Goal: Obtain resource: Download file/media

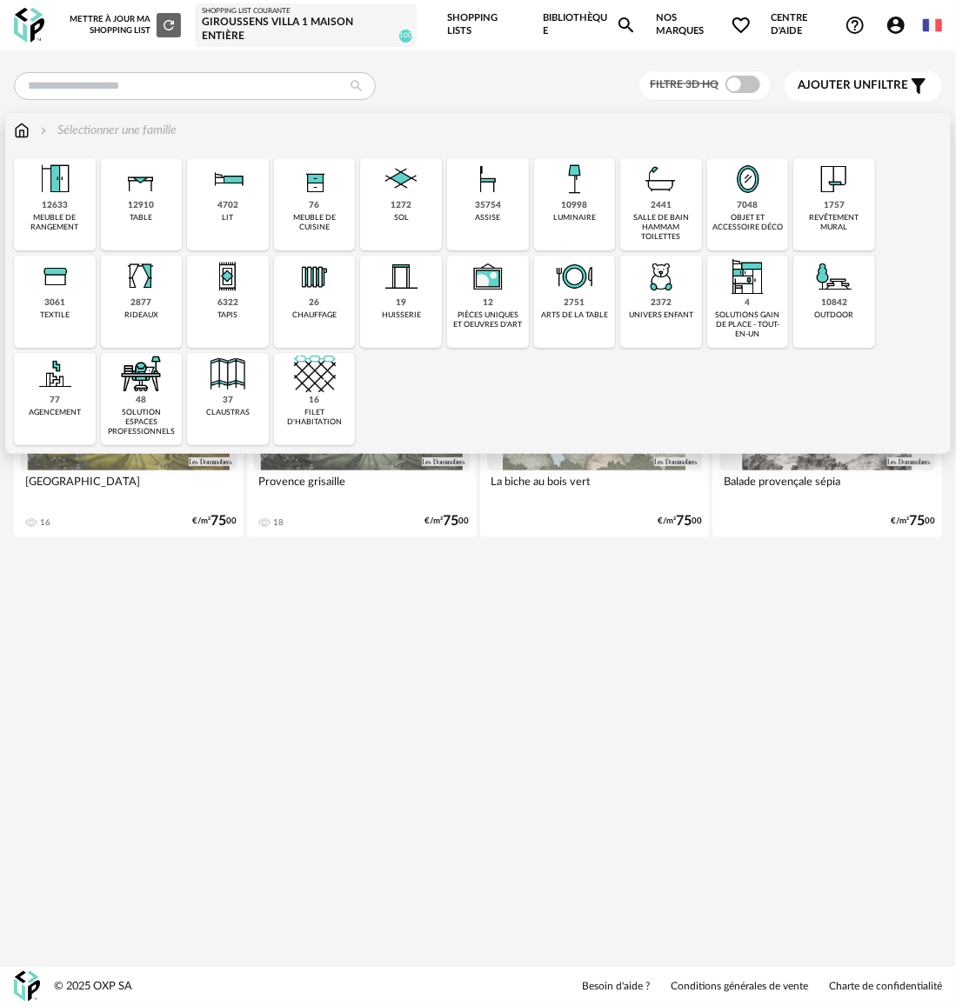
click at [475, 220] on div "assise" at bounding box center [487, 218] width 25 height 10
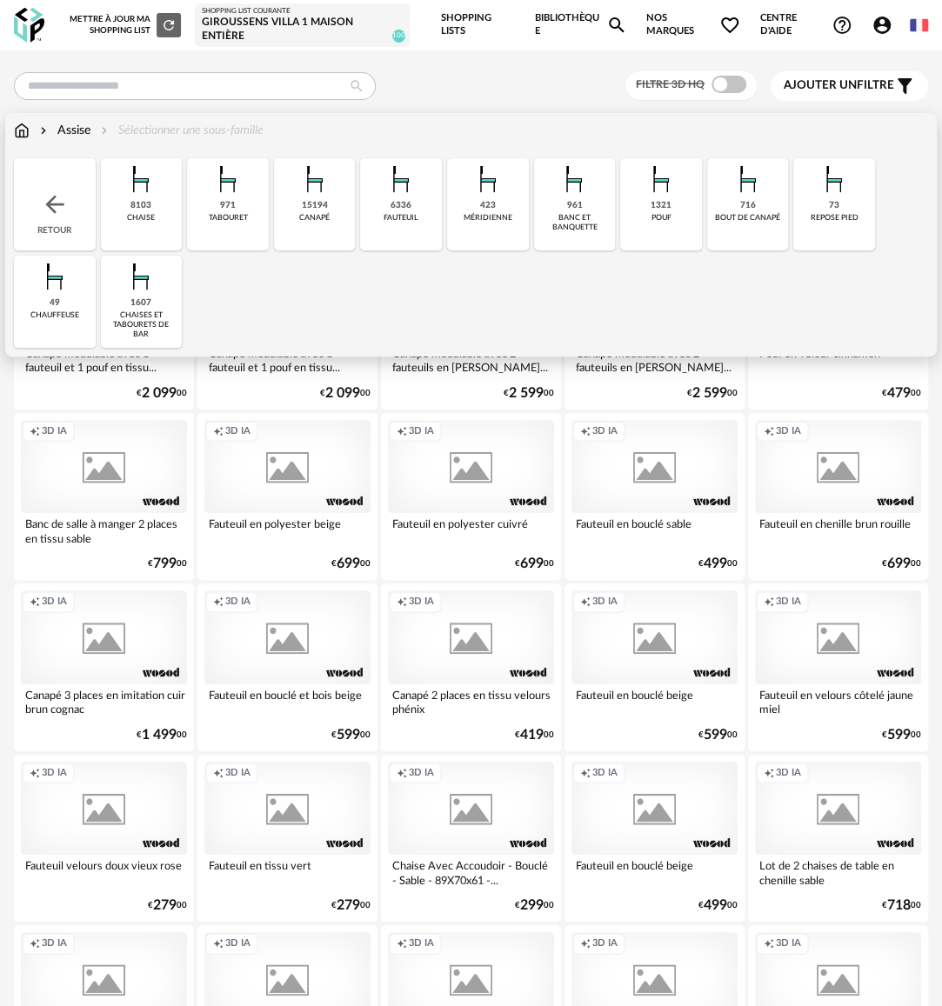
click at [167, 214] on div "8103 chaise" at bounding box center [142, 204] width 82 height 92
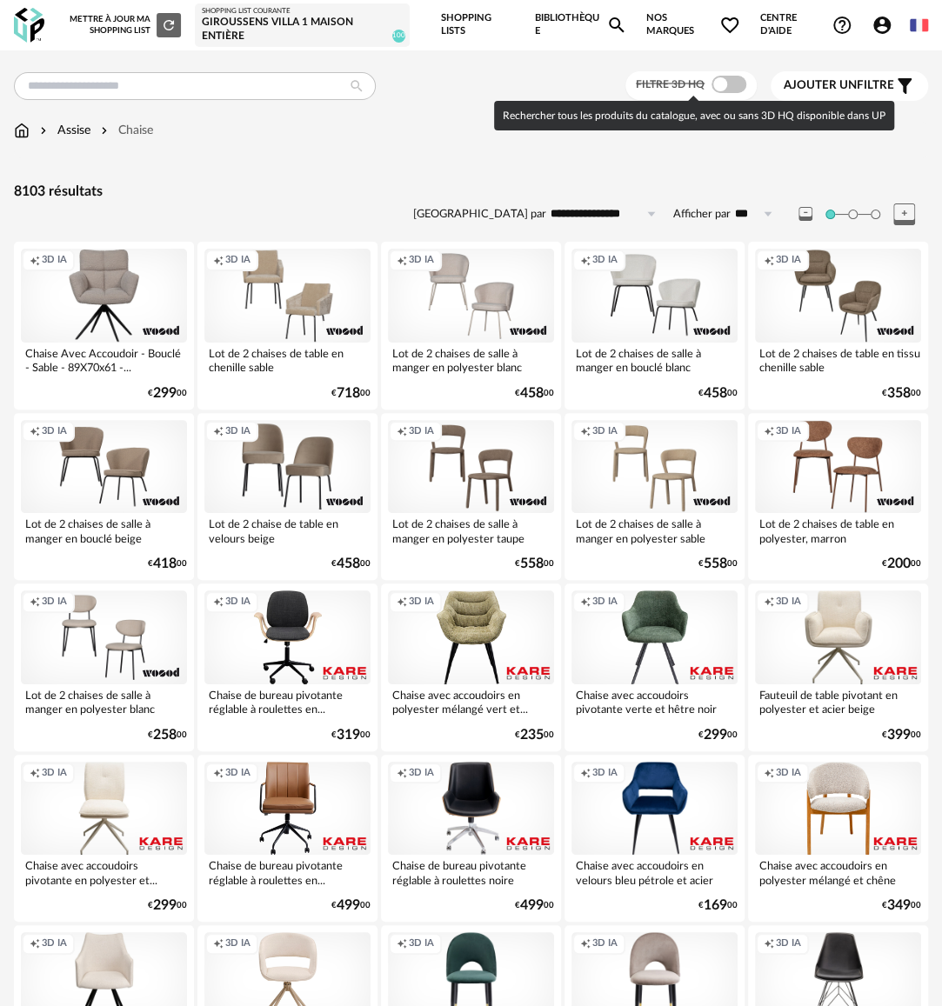
click at [725, 84] on span at bounding box center [728, 84] width 35 height 17
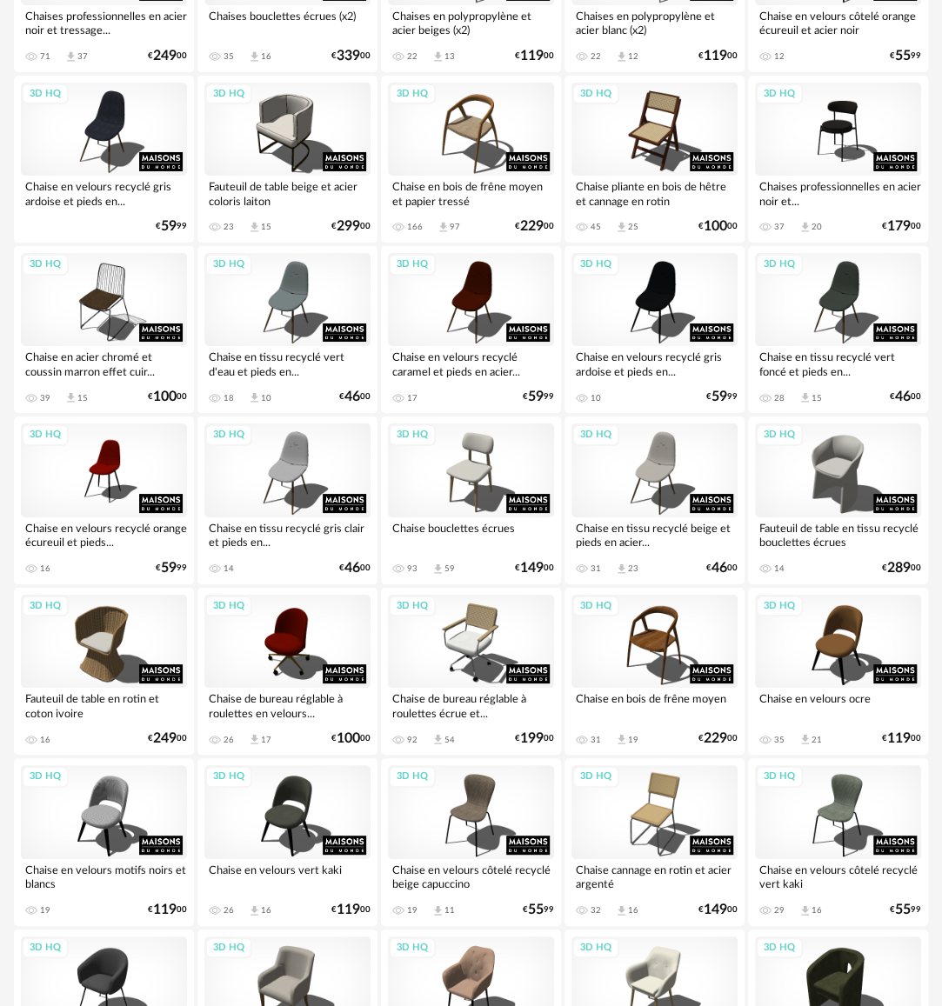
scroll to position [2760, 0]
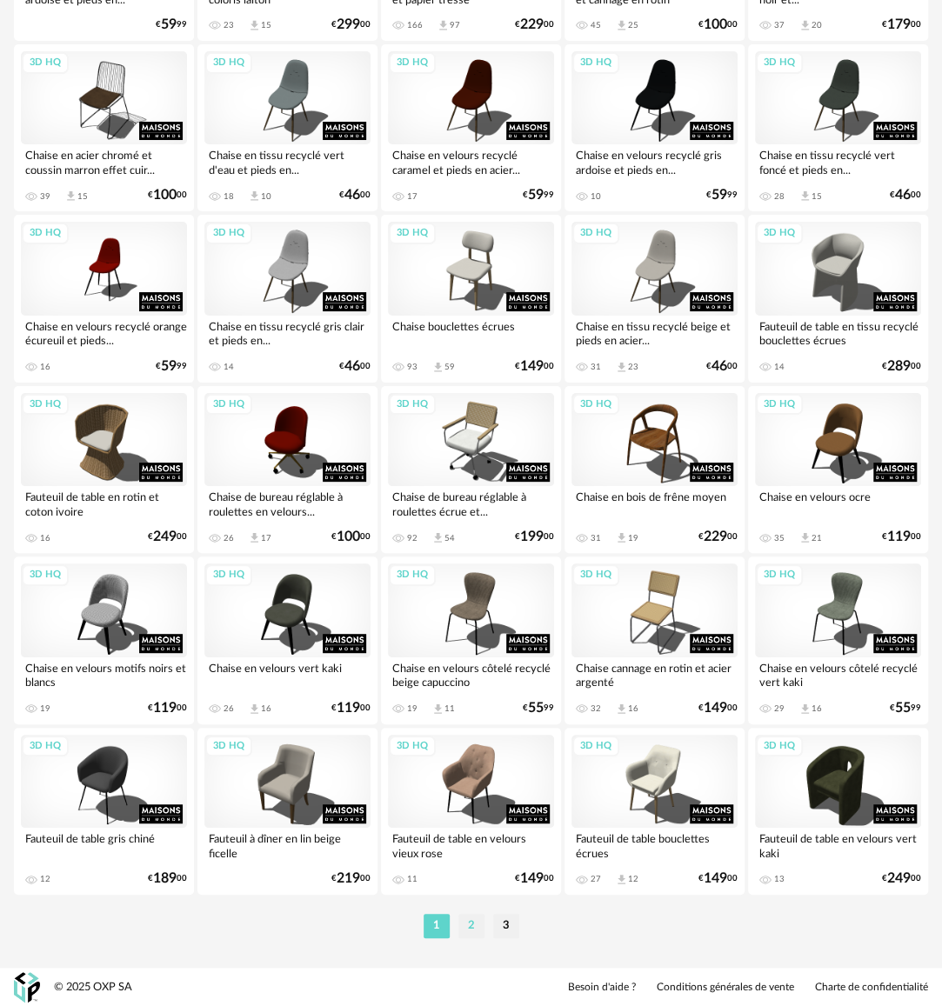
click at [464, 923] on li "2" at bounding box center [471, 926] width 26 height 24
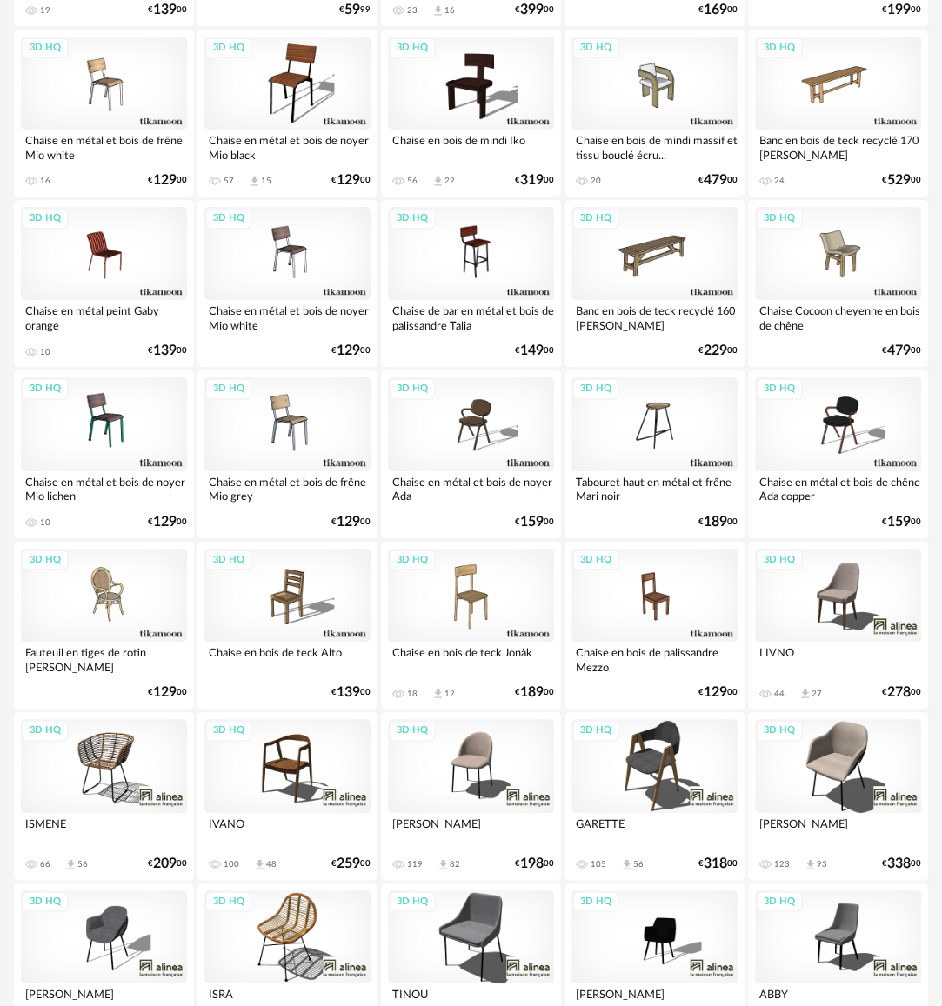
scroll to position [2760, 0]
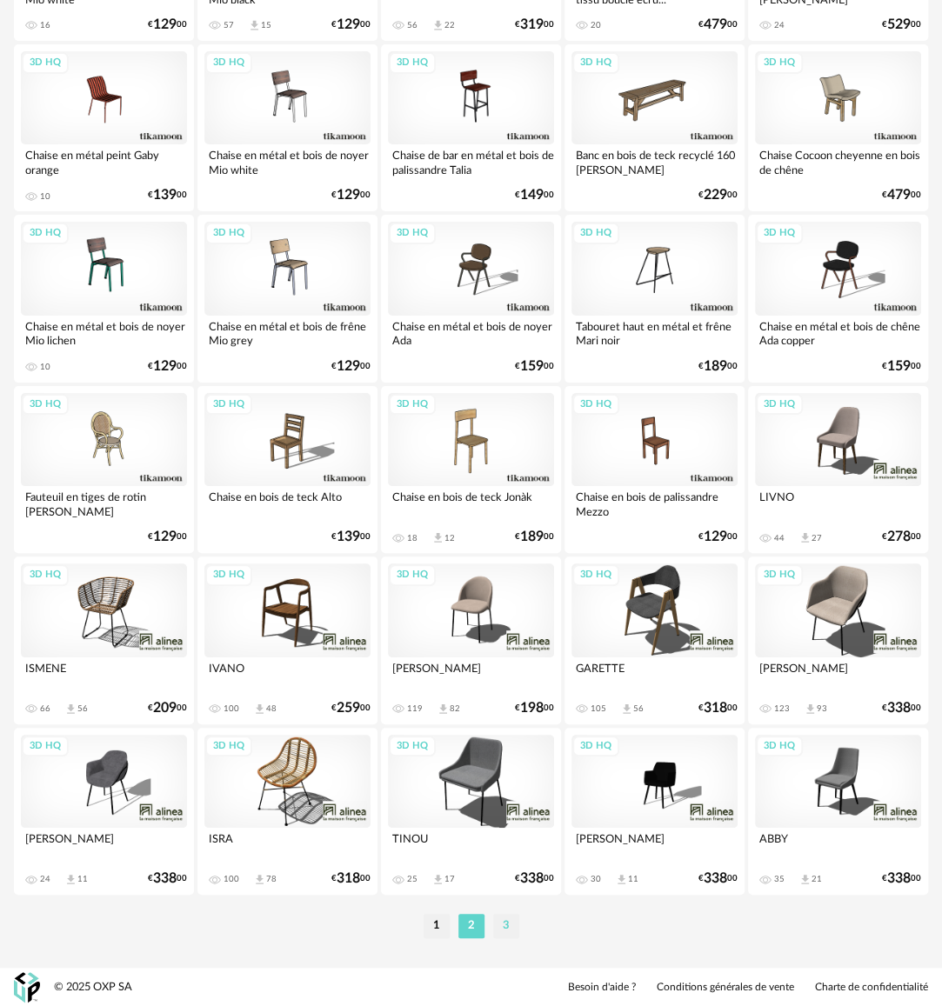
click at [503, 924] on li "3" at bounding box center [506, 926] width 26 height 24
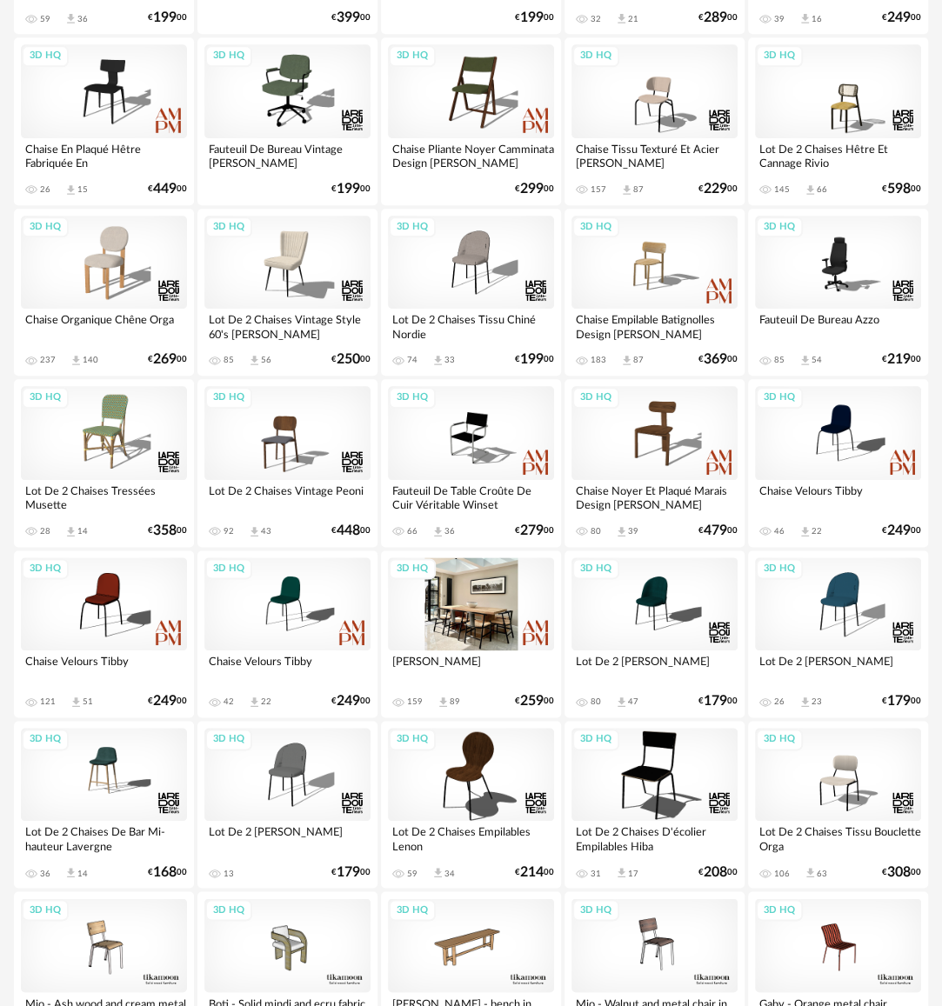
scroll to position [537, 0]
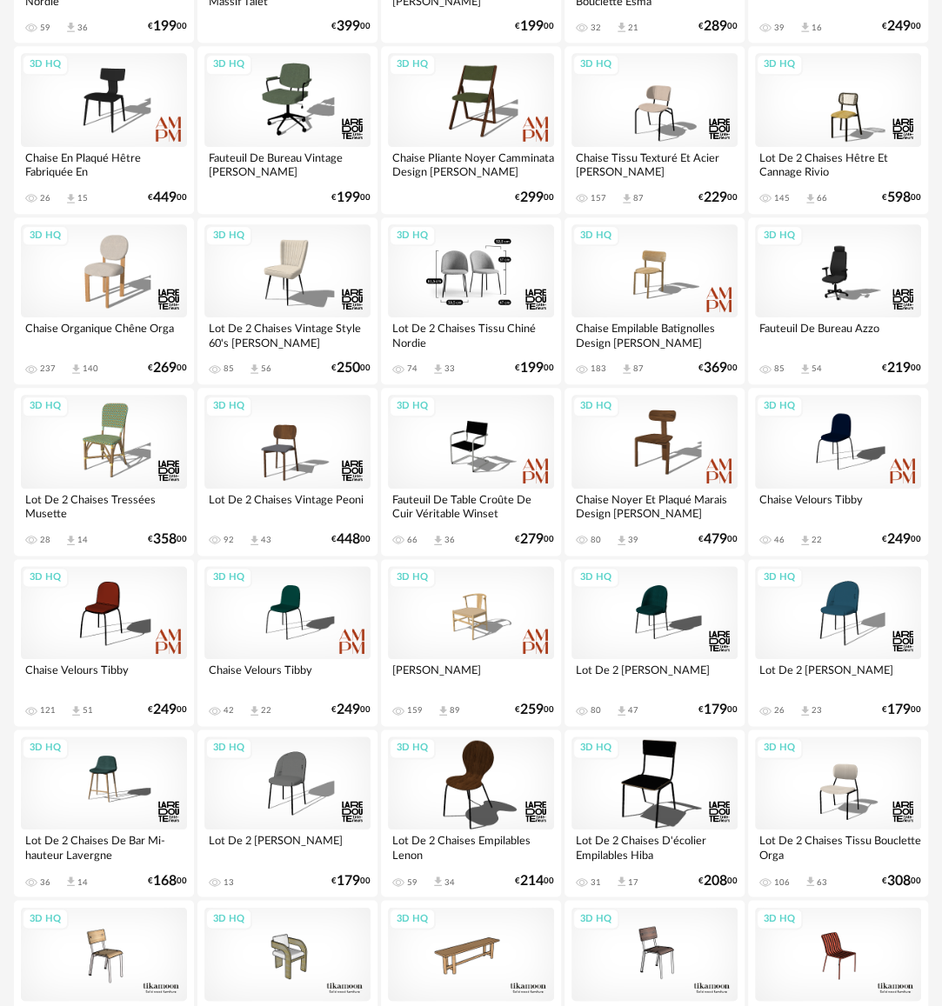
click at [485, 286] on div "3D HQ" at bounding box center [471, 270] width 166 height 93
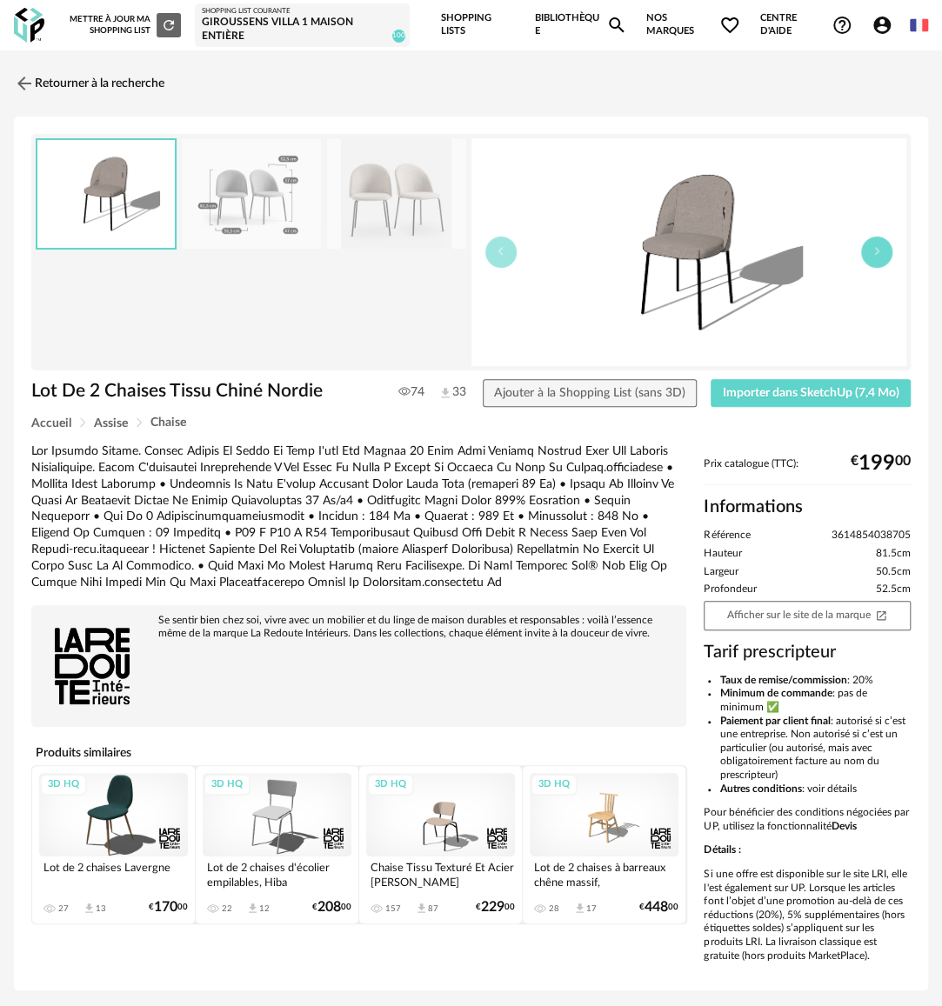
click at [883, 250] on button "button" at bounding box center [876, 252] width 31 height 31
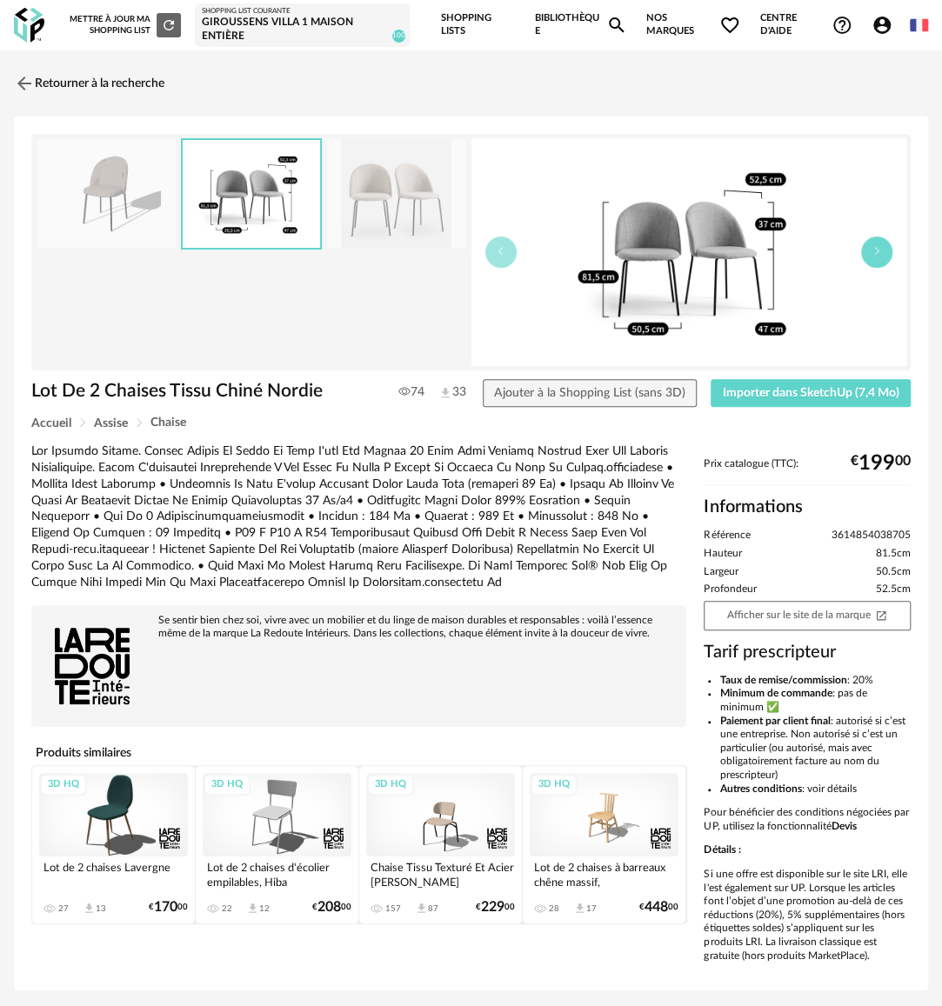
click at [885, 250] on button "button" at bounding box center [876, 252] width 31 height 31
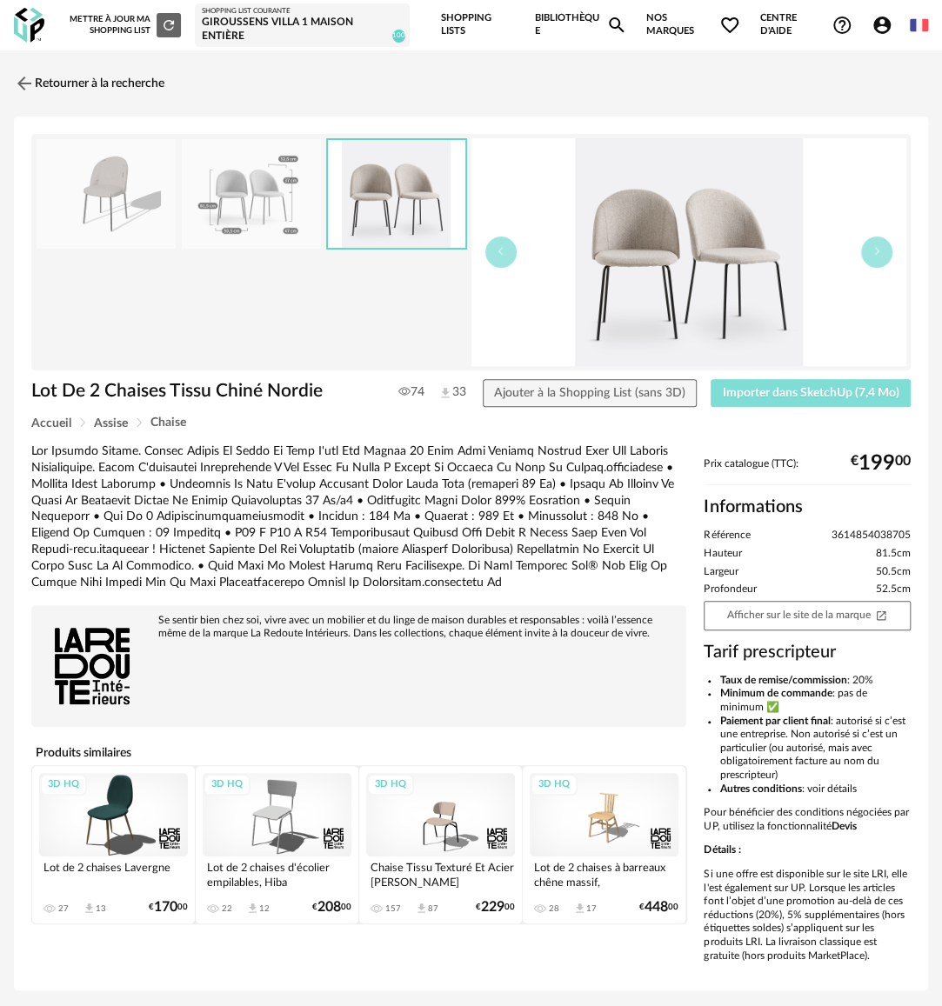
click at [806, 387] on span "Importer dans SketchUp (7,4 Mo)" at bounding box center [811, 393] width 177 height 12
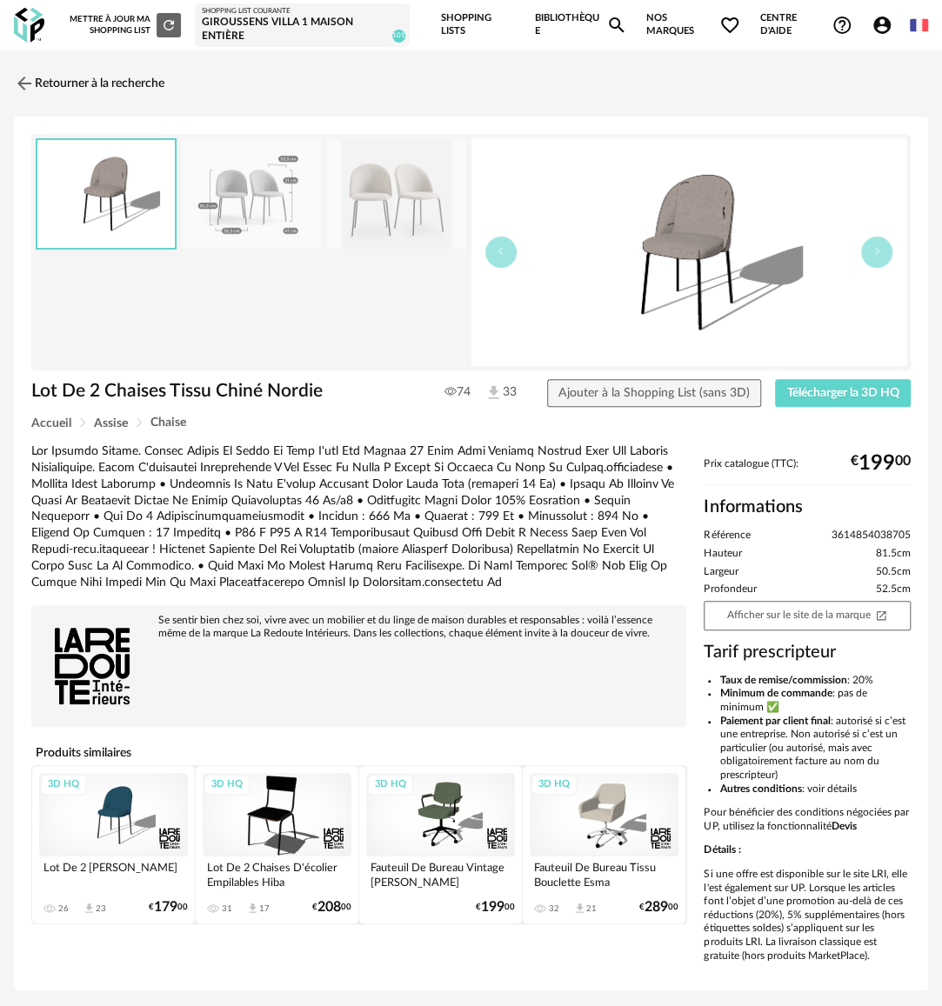
drag, startPoint x: 539, startPoint y: 19, endPoint x: 541, endPoint y: 28, distance: 8.9
click at [540, 19] on link "Bibliothèque Magnify icon" at bounding box center [581, 25] width 92 height 50
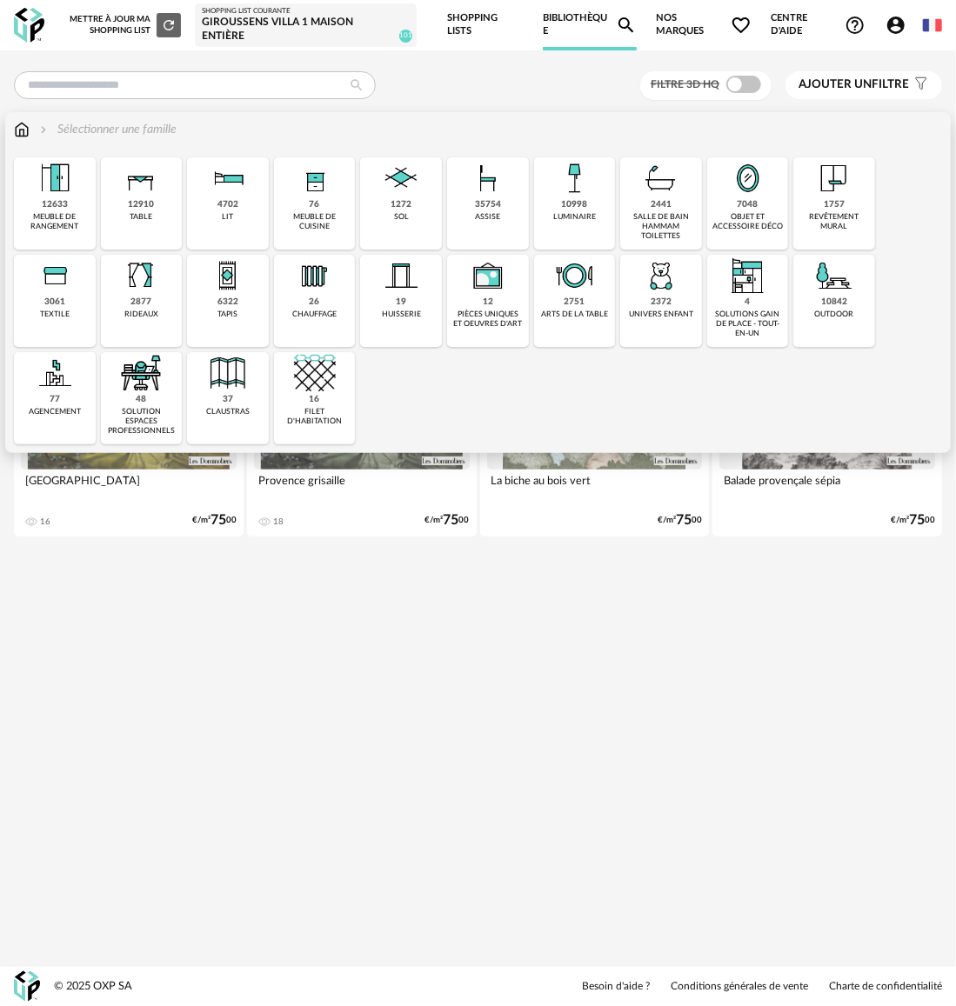
click at [135, 215] on div "table" at bounding box center [141, 217] width 23 height 10
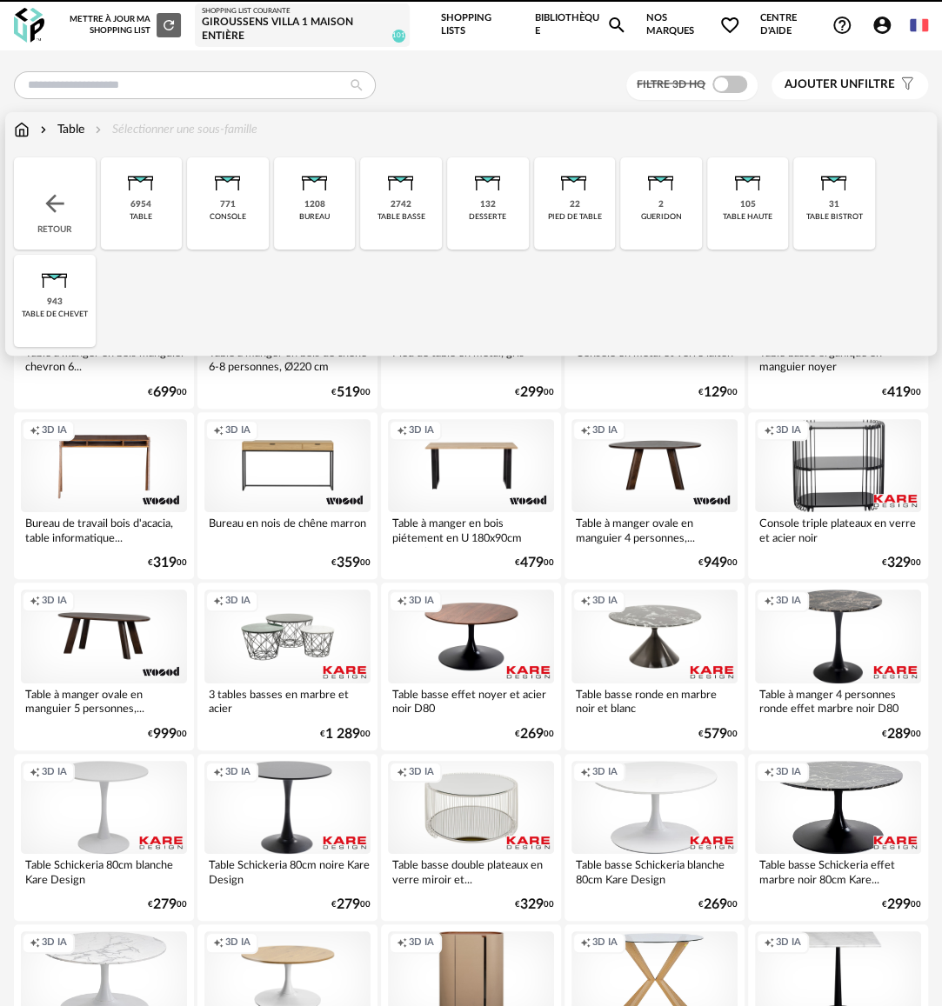
click at [157, 226] on div "6954 table" at bounding box center [142, 203] width 82 height 92
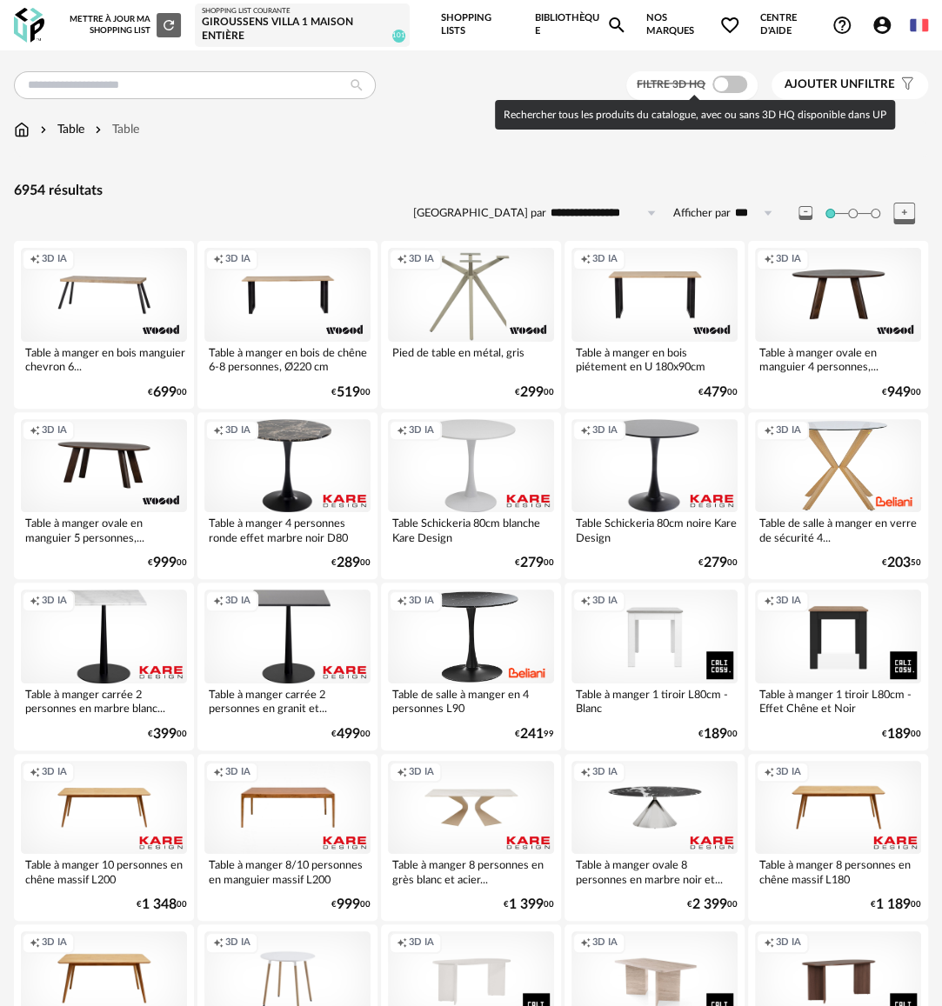
click at [725, 87] on span at bounding box center [729, 84] width 35 height 17
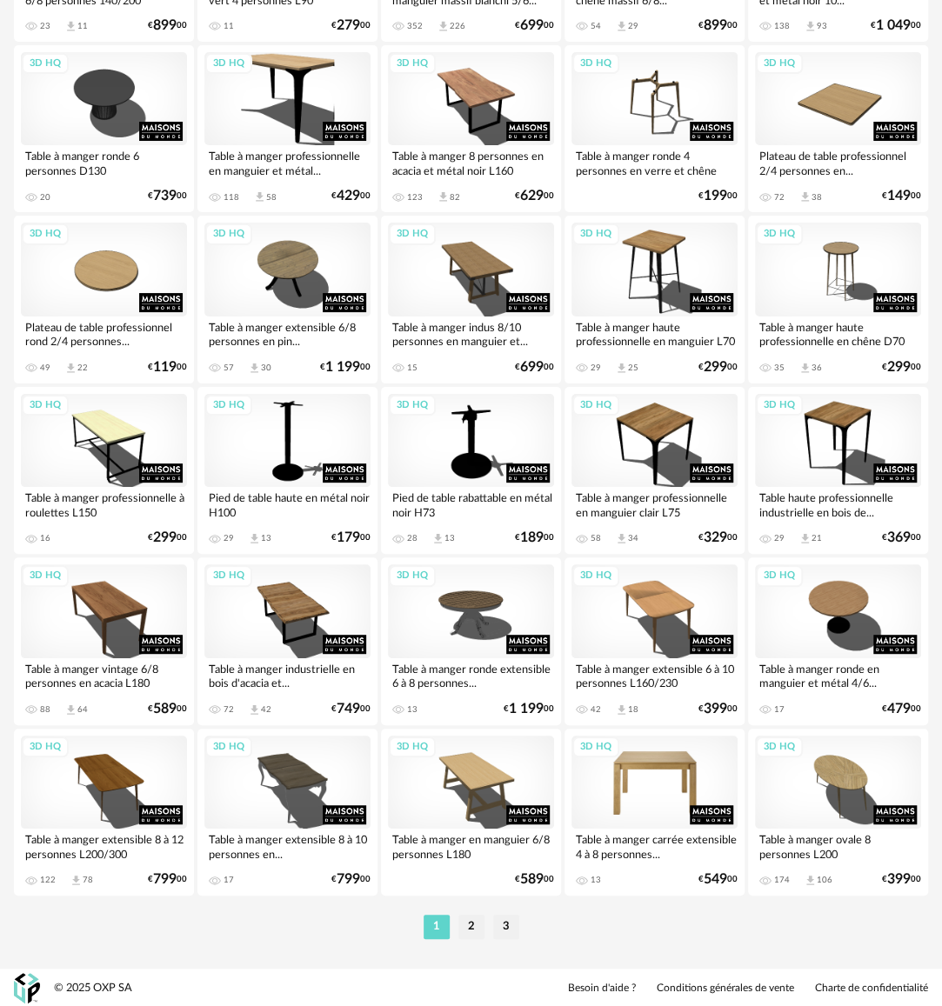
scroll to position [2758, 0]
click at [470, 923] on li "2" at bounding box center [471, 927] width 26 height 24
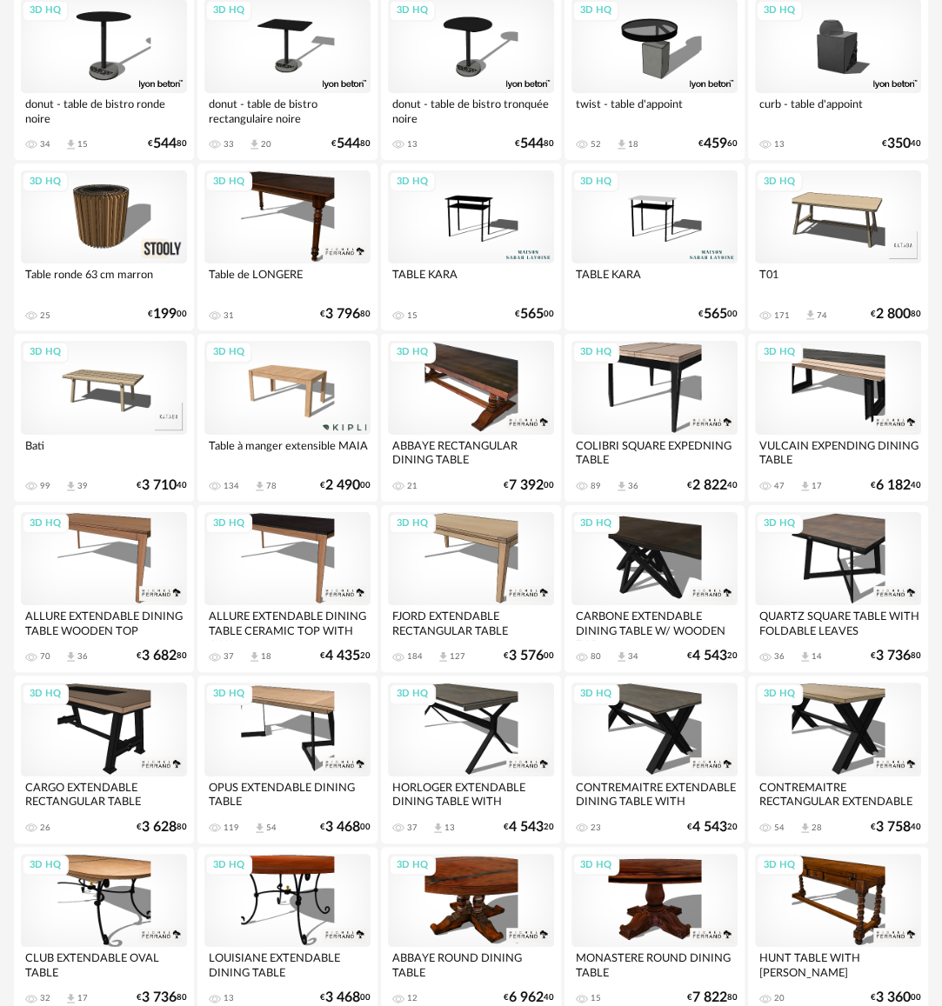
scroll to position [2758, 0]
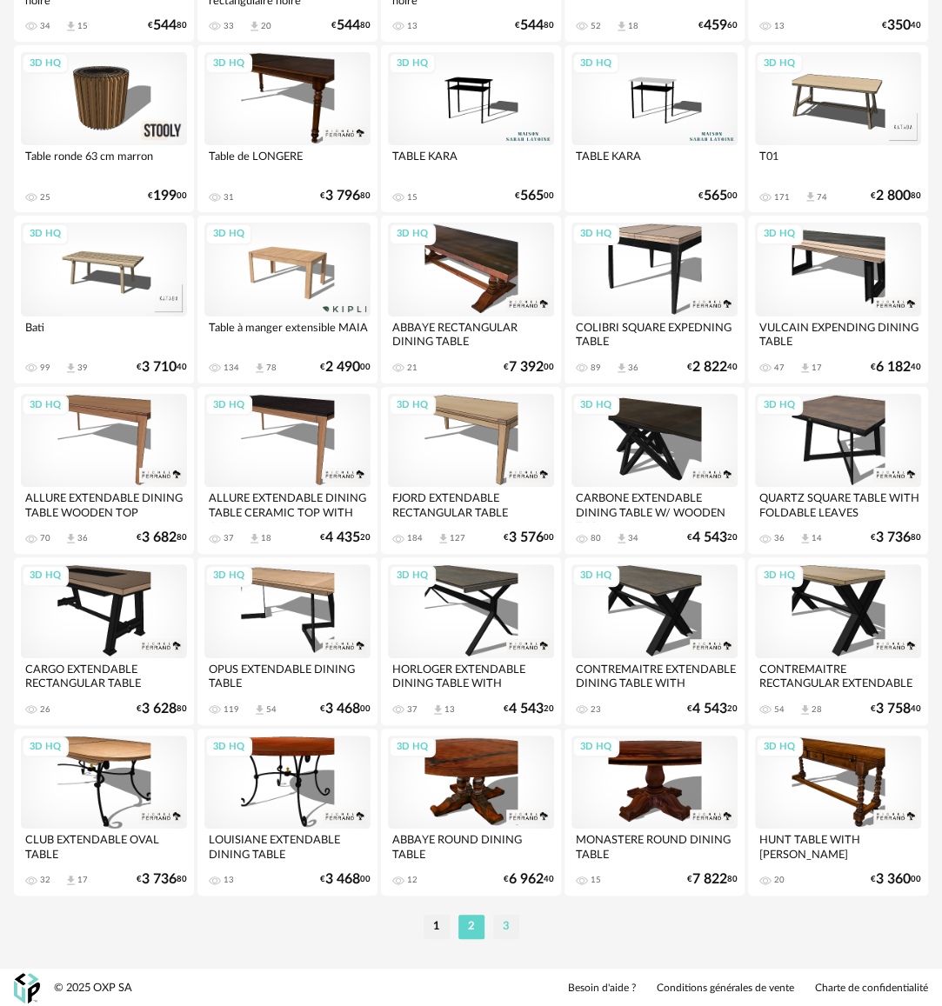
click at [511, 919] on li "3" at bounding box center [506, 927] width 26 height 24
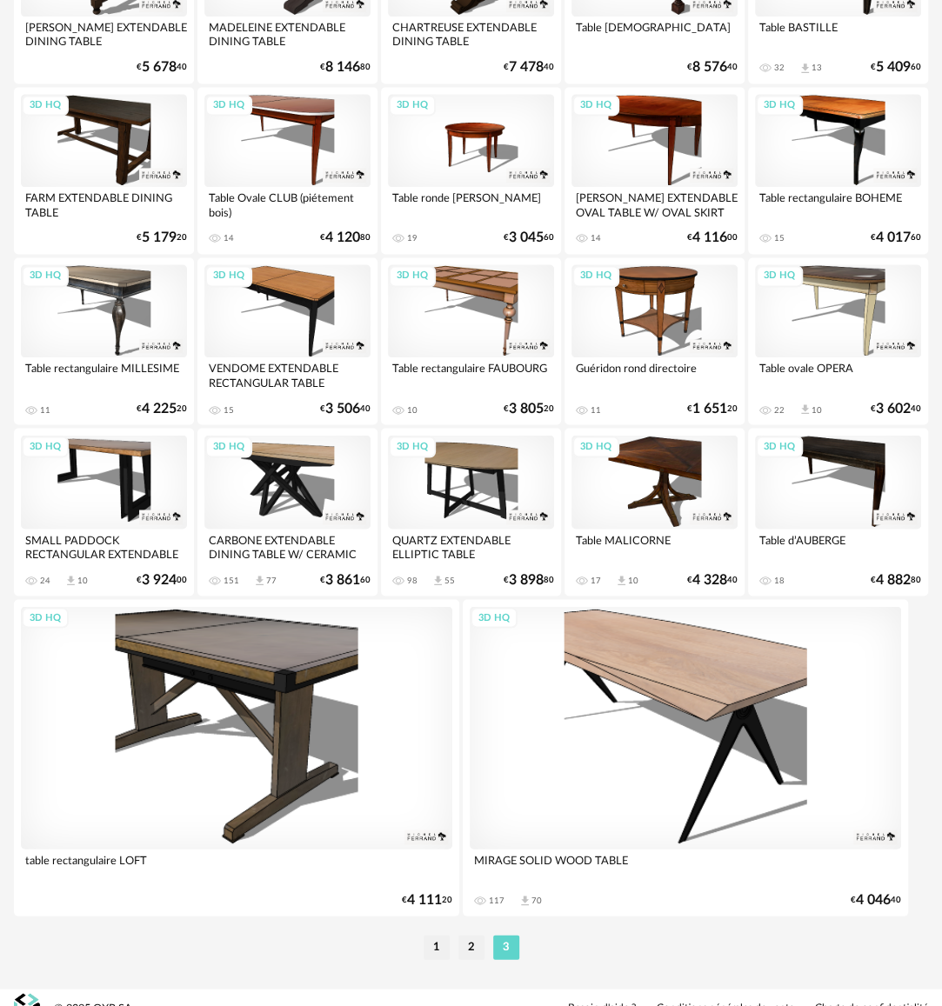
scroll to position [1030, 0]
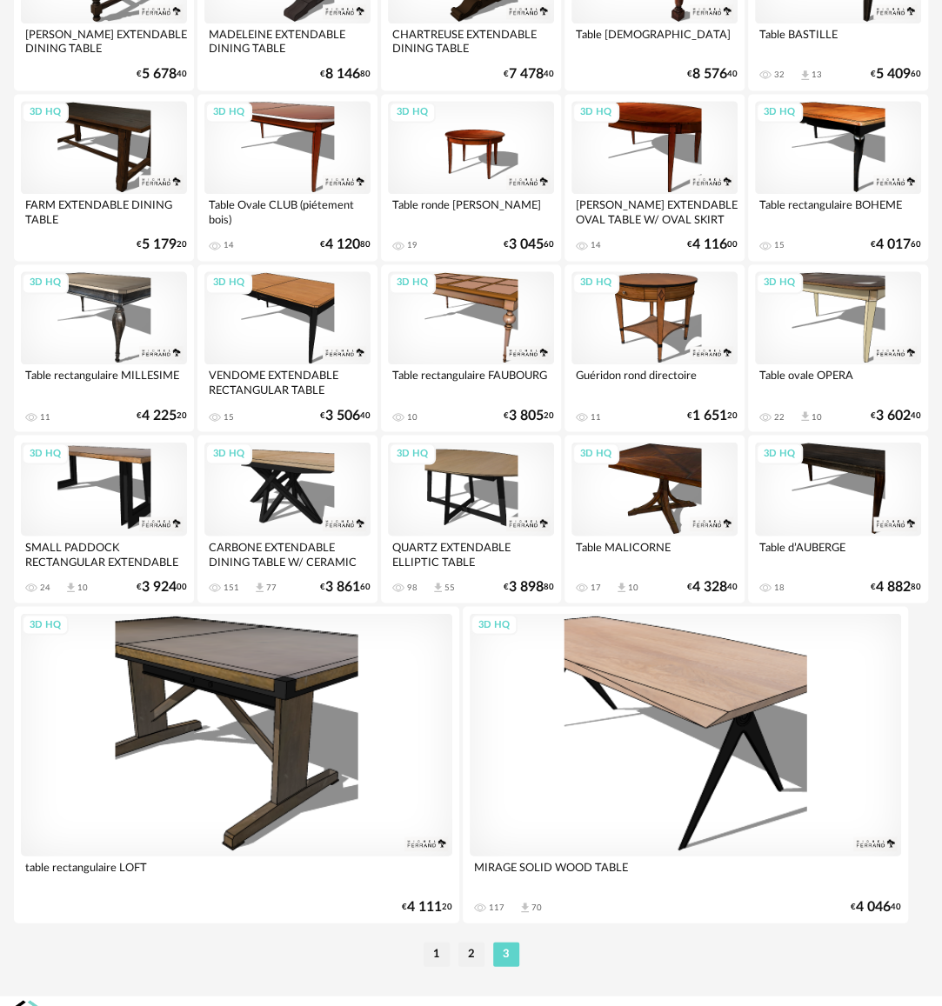
scroll to position [1030, 0]
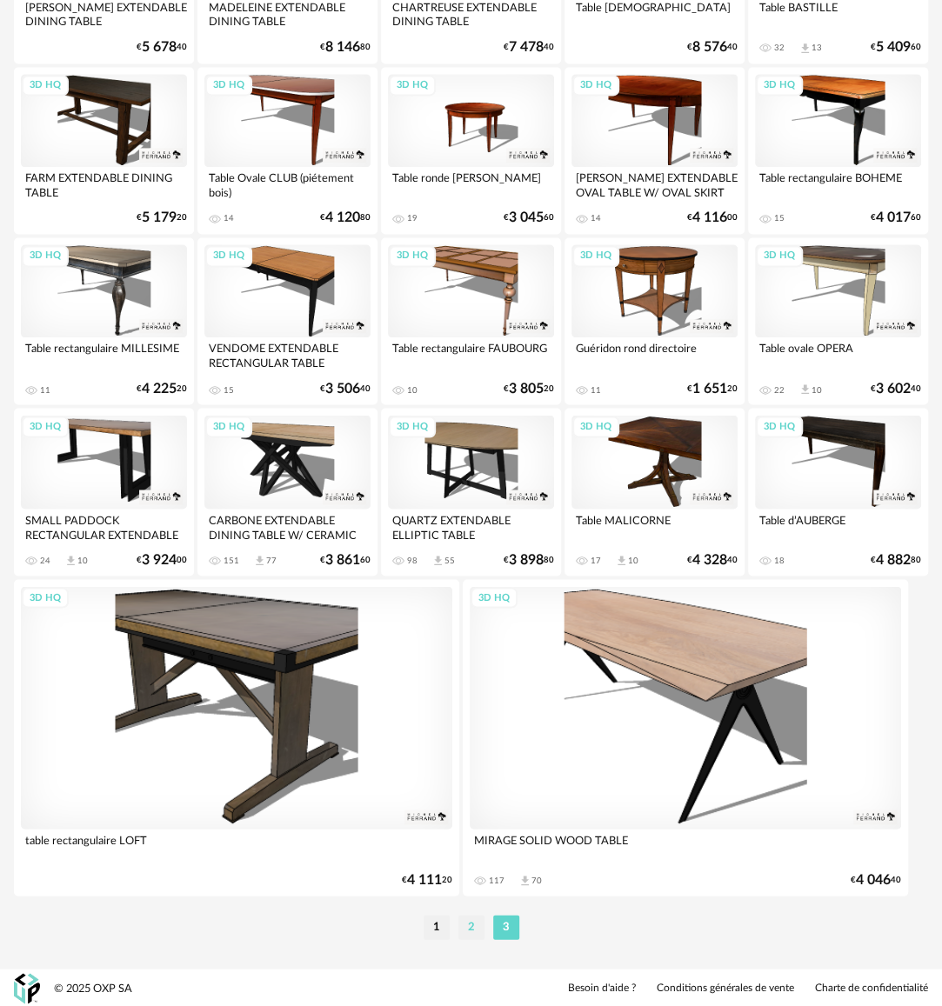
click at [469, 924] on li "2" at bounding box center [471, 927] width 26 height 24
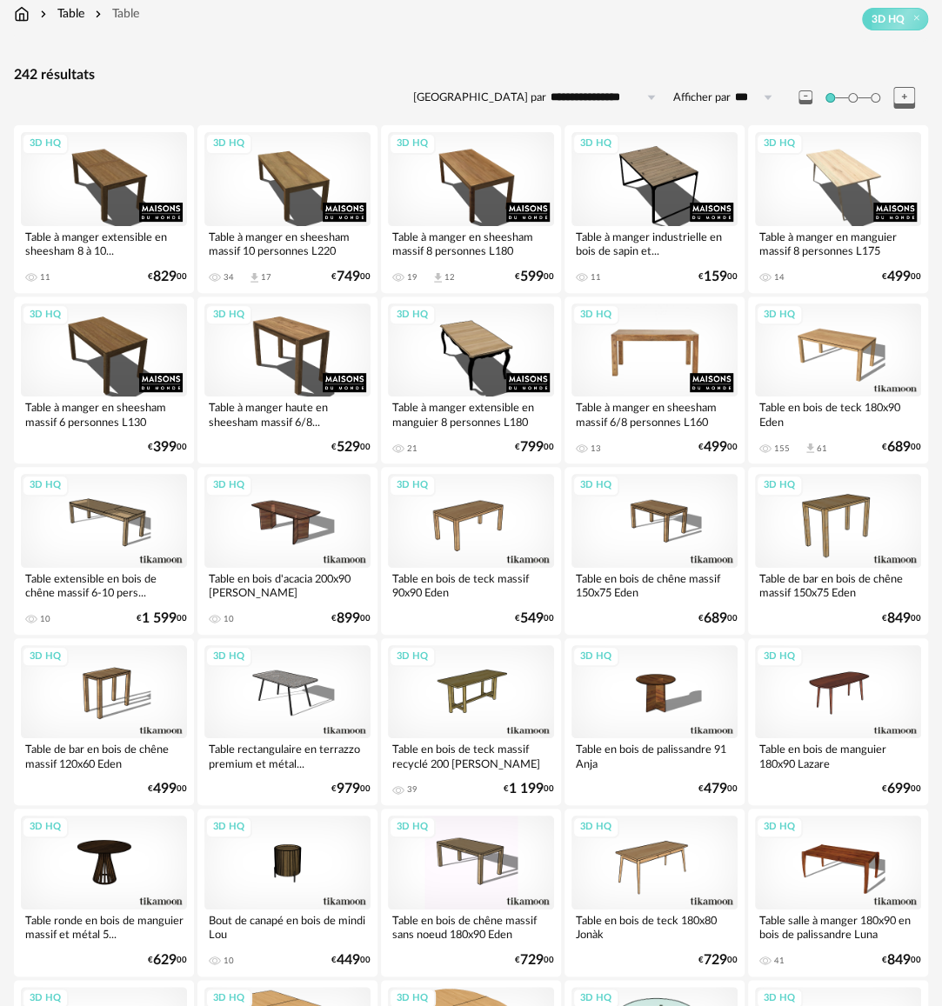
scroll to position [348, 0]
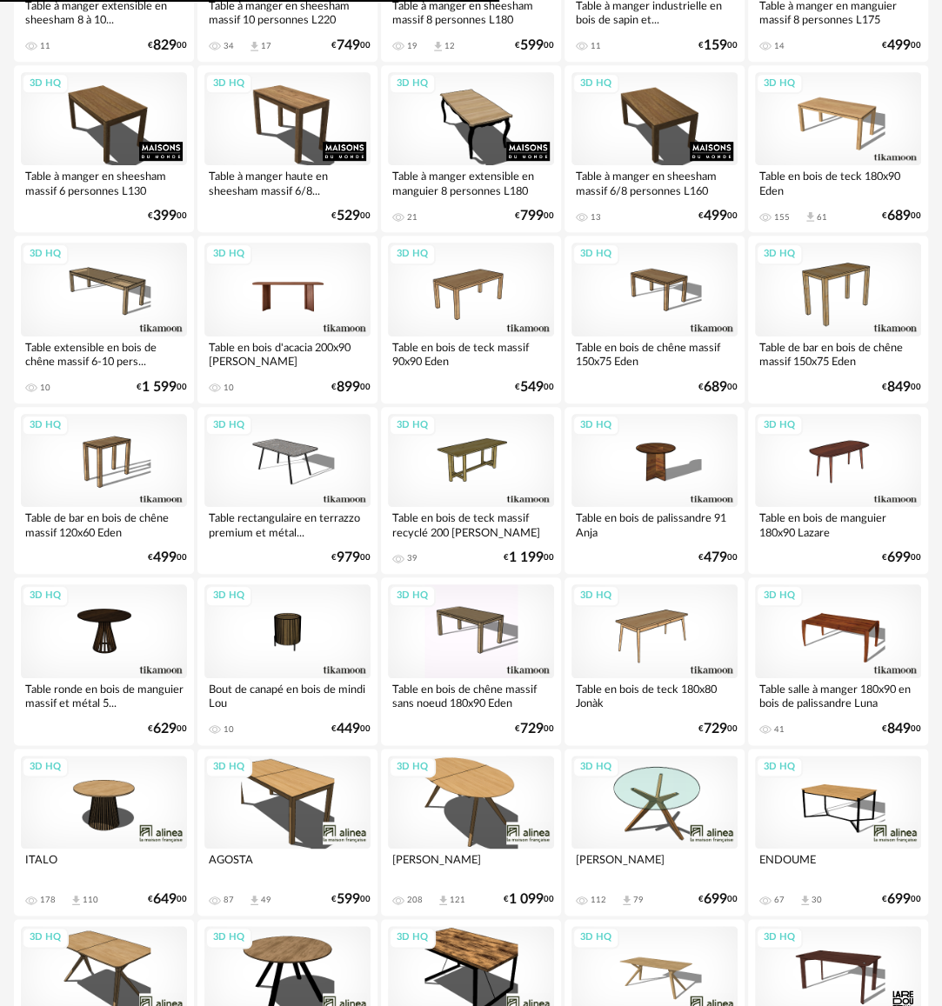
click at [287, 302] on div "3D HQ" at bounding box center [287, 289] width 166 height 93
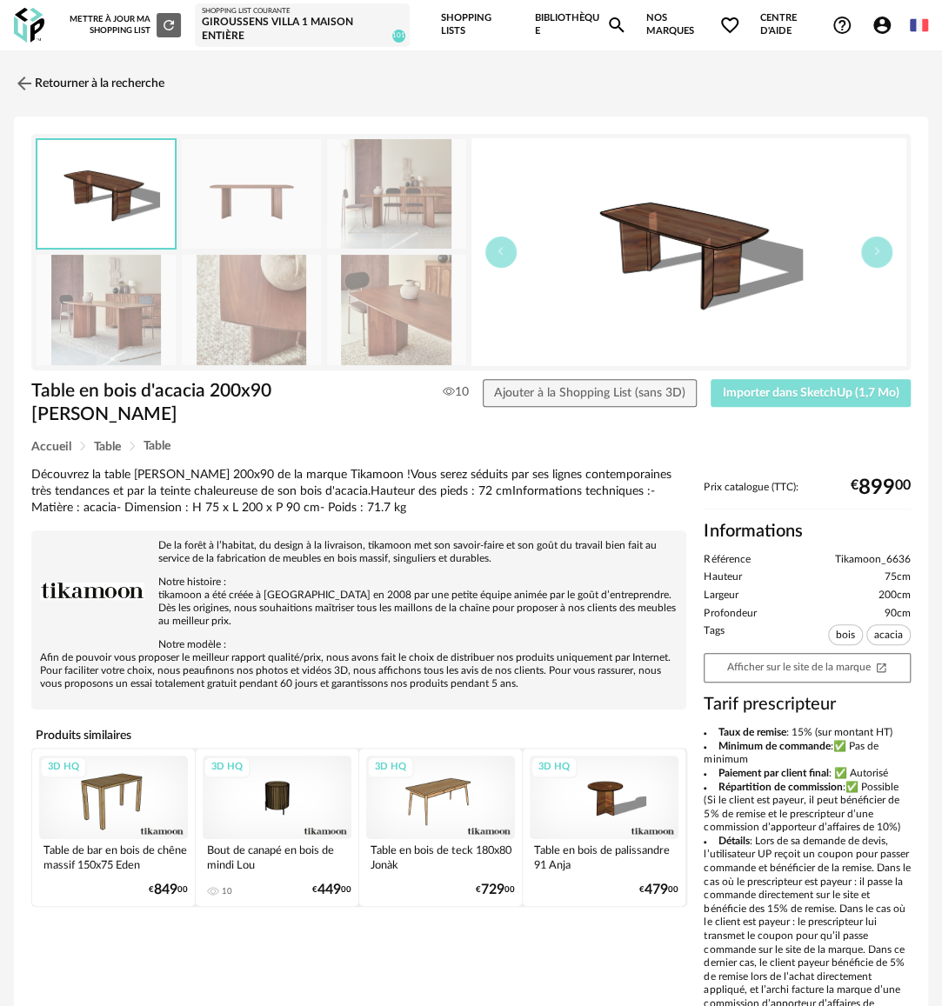
click at [781, 387] on span "Importer dans SketchUp (1,7 Mo)" at bounding box center [811, 393] width 177 height 12
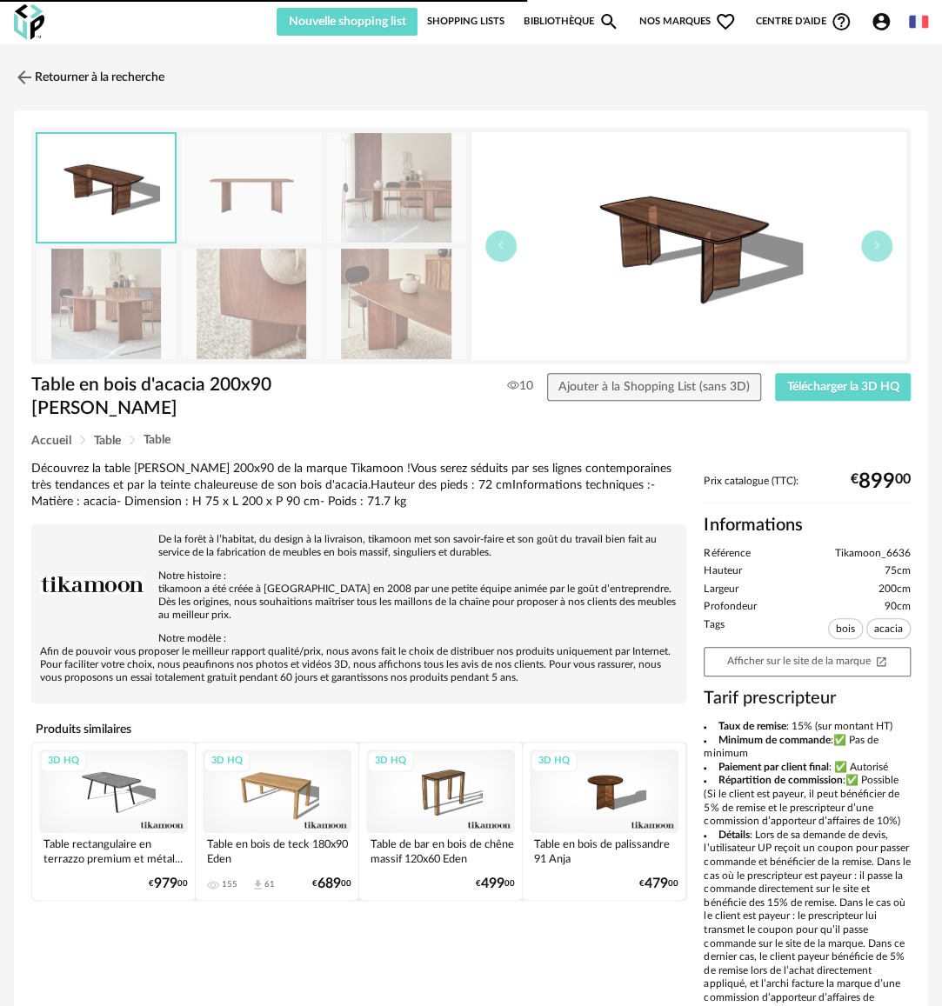
click at [548, 18] on link "Bibliothèque Magnify icon" at bounding box center [571, 22] width 96 height 28
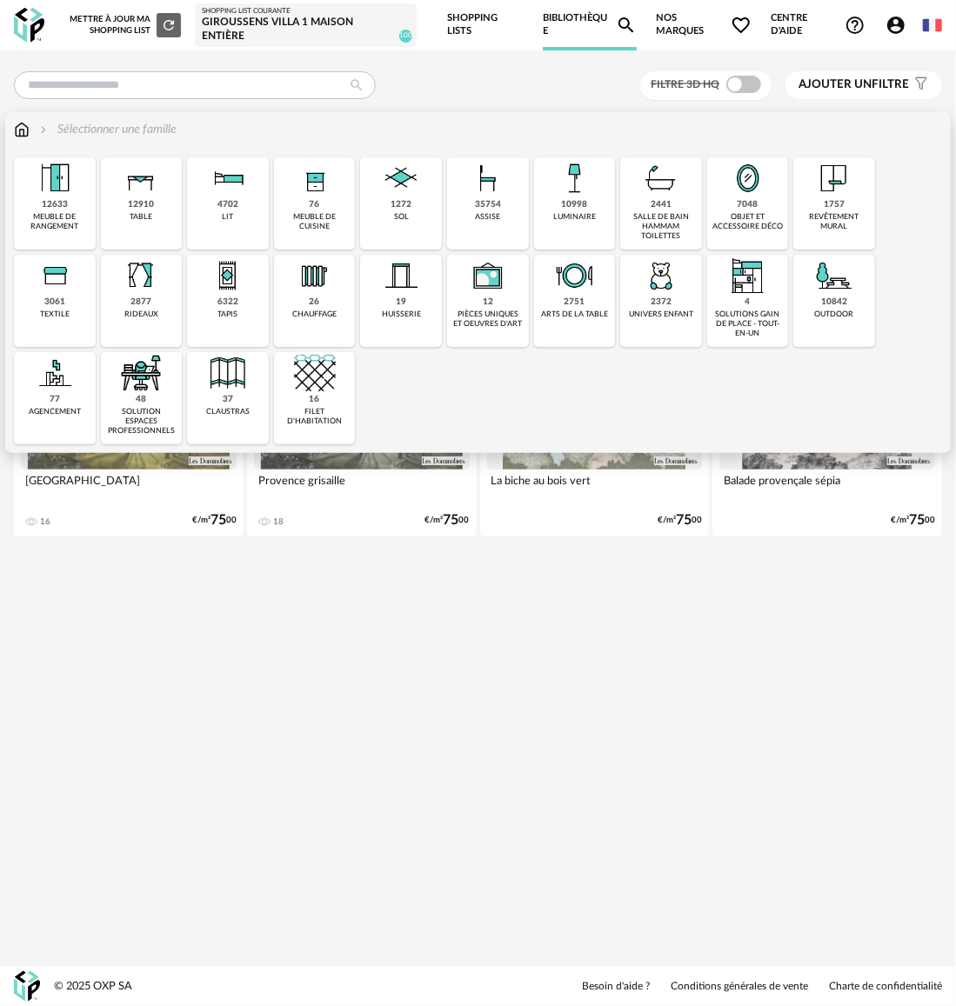
click at [501, 225] on div "35754 assise" at bounding box center [488, 203] width 82 height 92
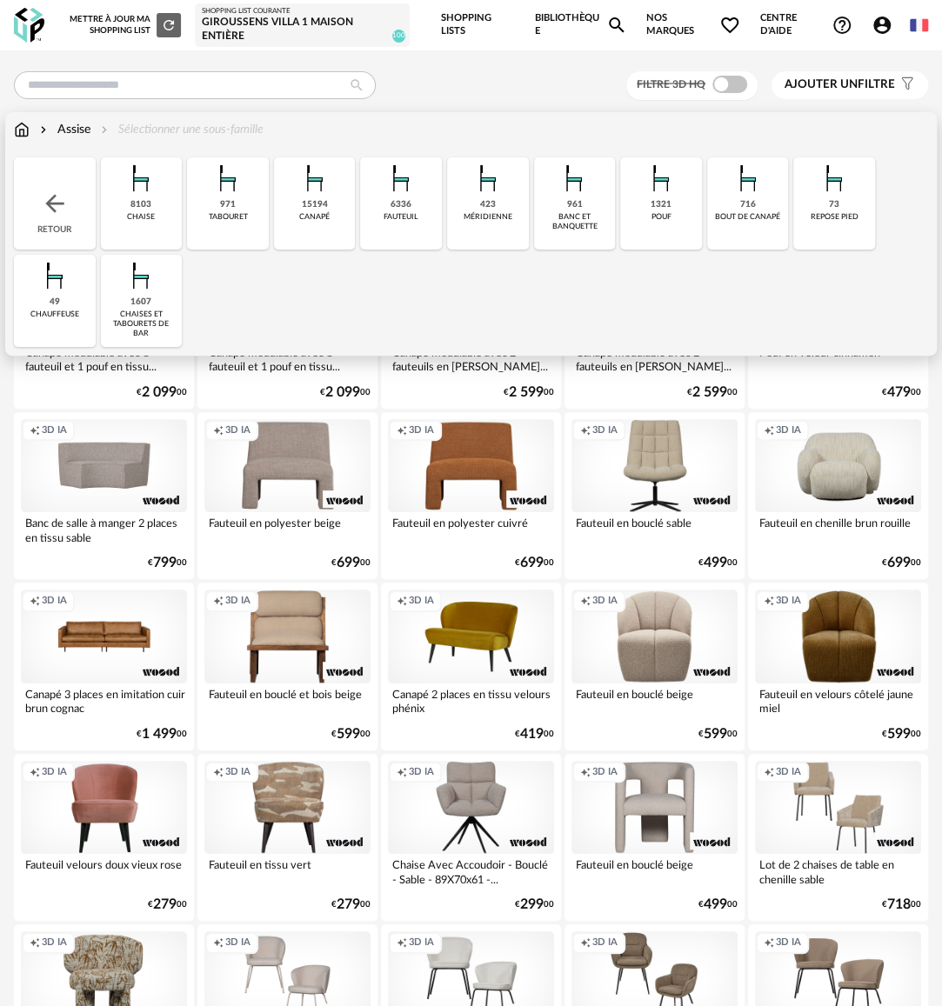
click at [57, 208] on img at bounding box center [55, 204] width 28 height 28
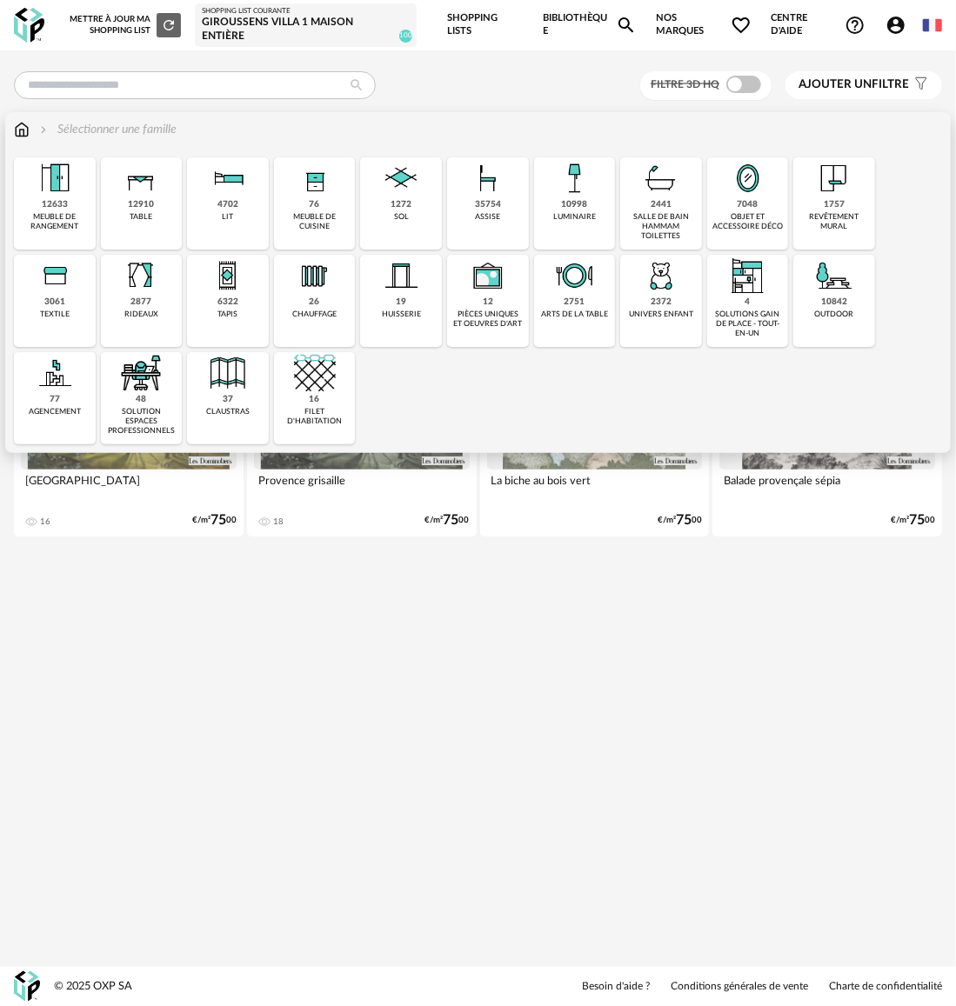
click at [510, 224] on div "35754 assise" at bounding box center [488, 203] width 82 height 92
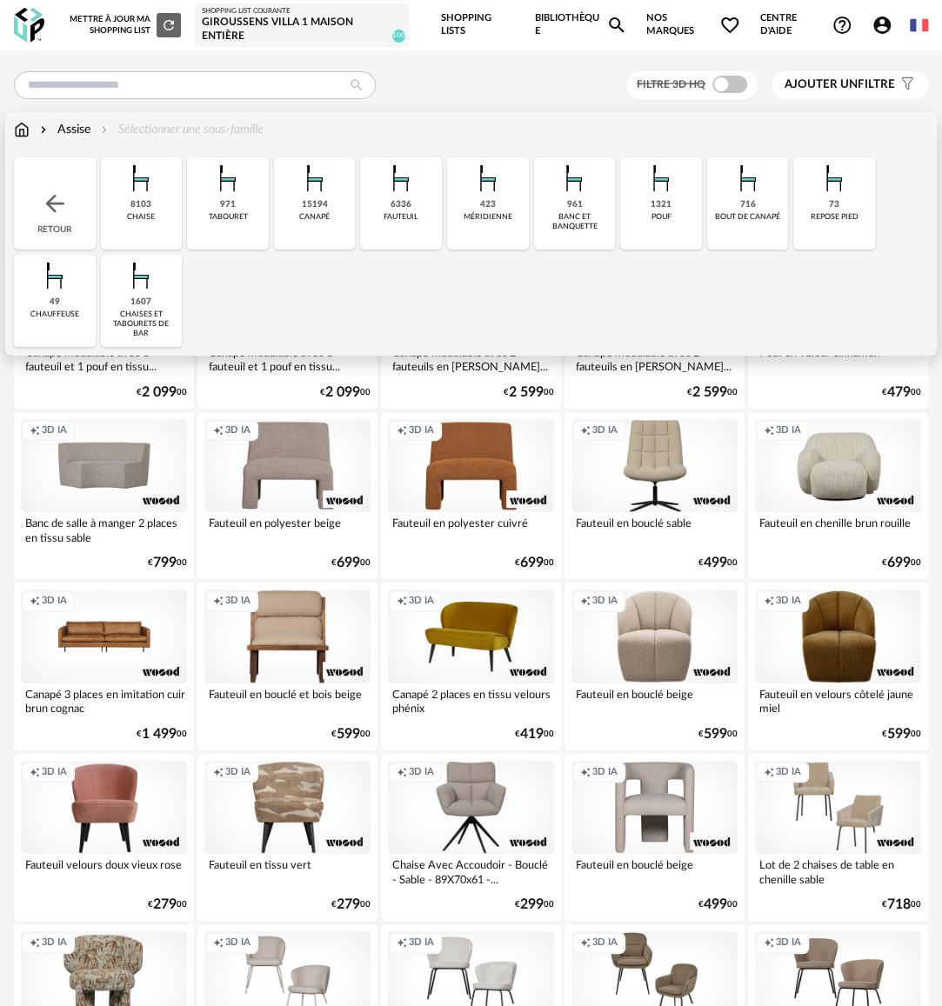
click at [326, 224] on div "15194 [GEOGRAPHIC_DATA]" at bounding box center [315, 203] width 82 height 92
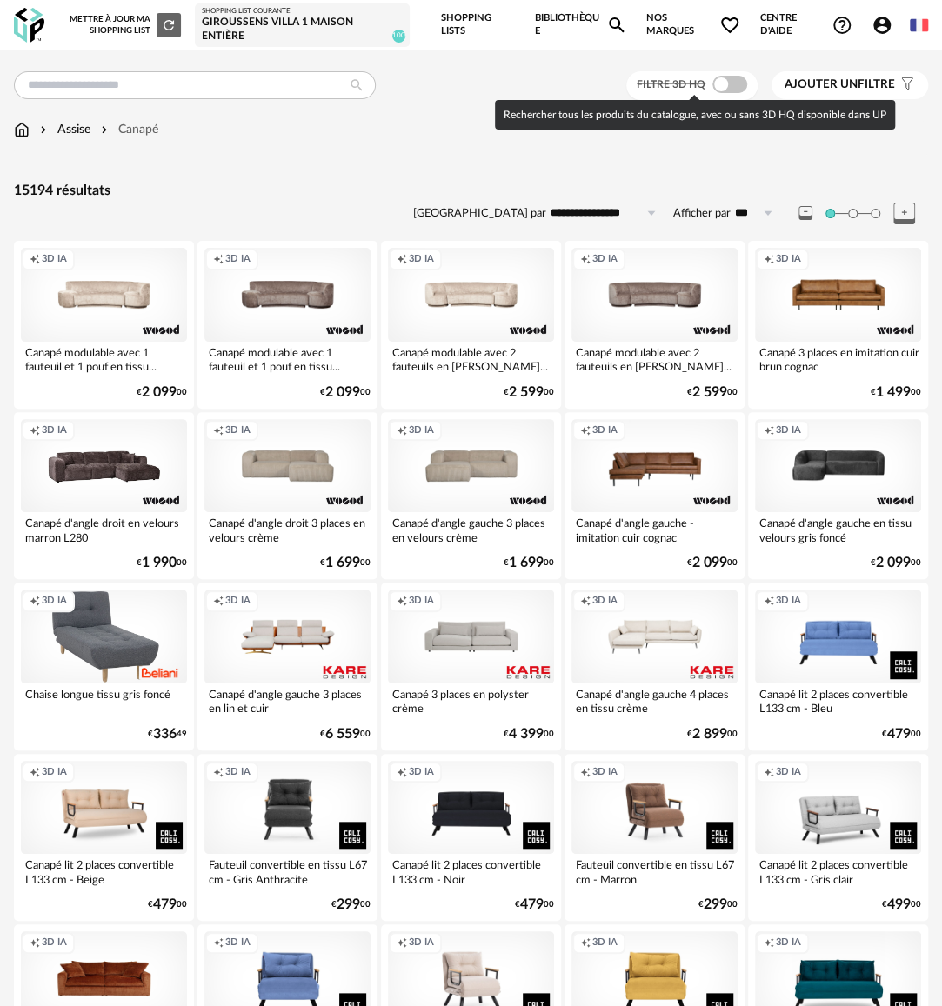
click at [723, 87] on span at bounding box center [729, 84] width 35 height 17
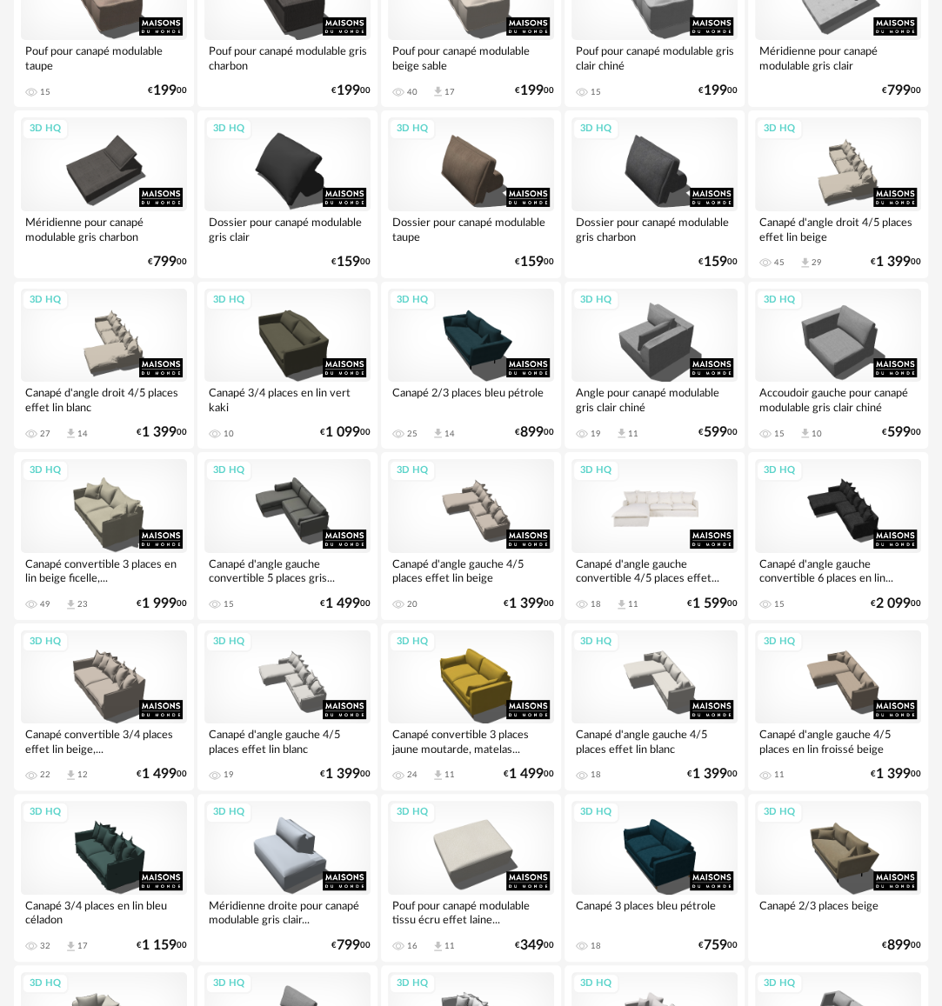
scroll to position [2758, 0]
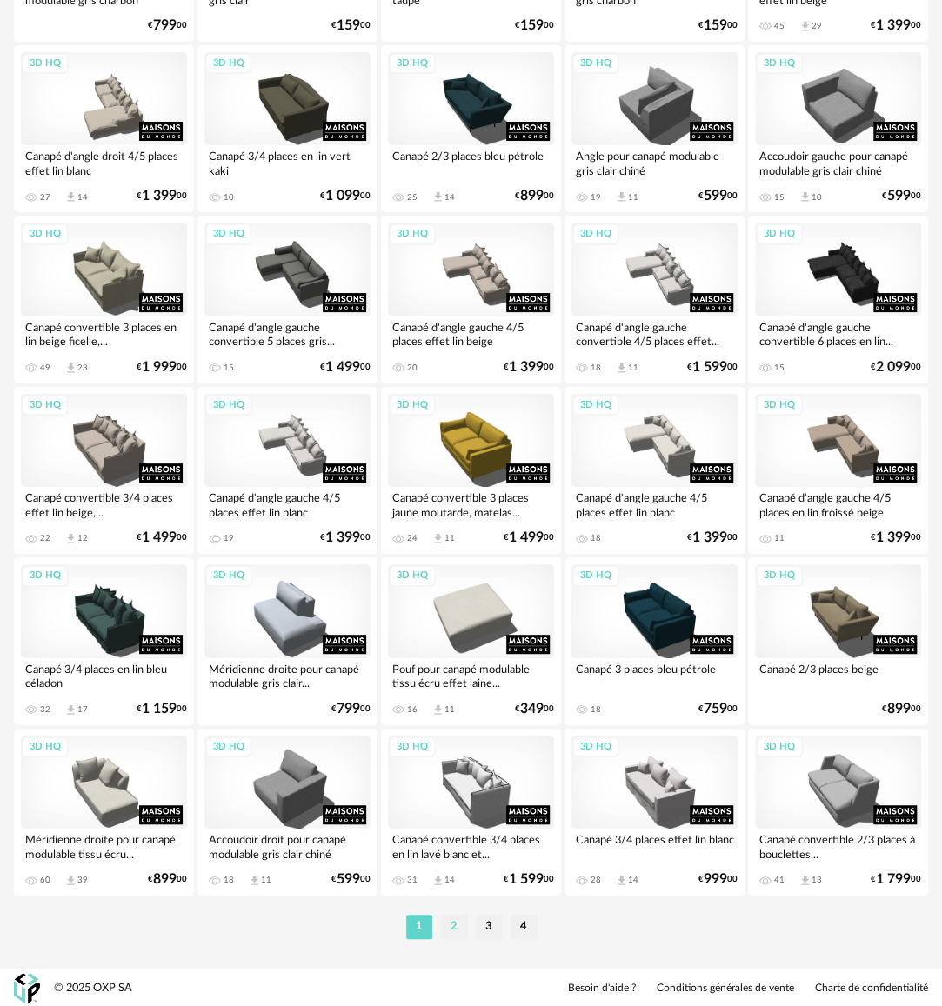
click at [449, 923] on li "2" at bounding box center [454, 927] width 26 height 24
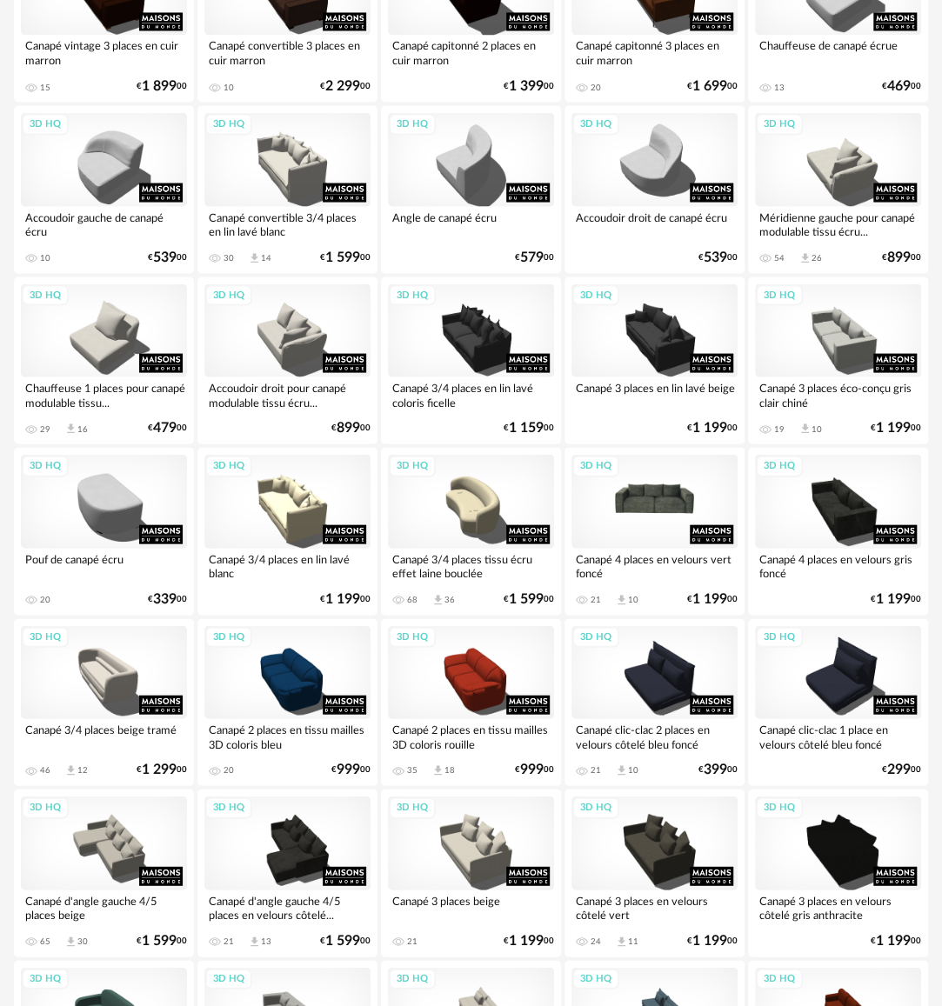
scroll to position [1565, 0]
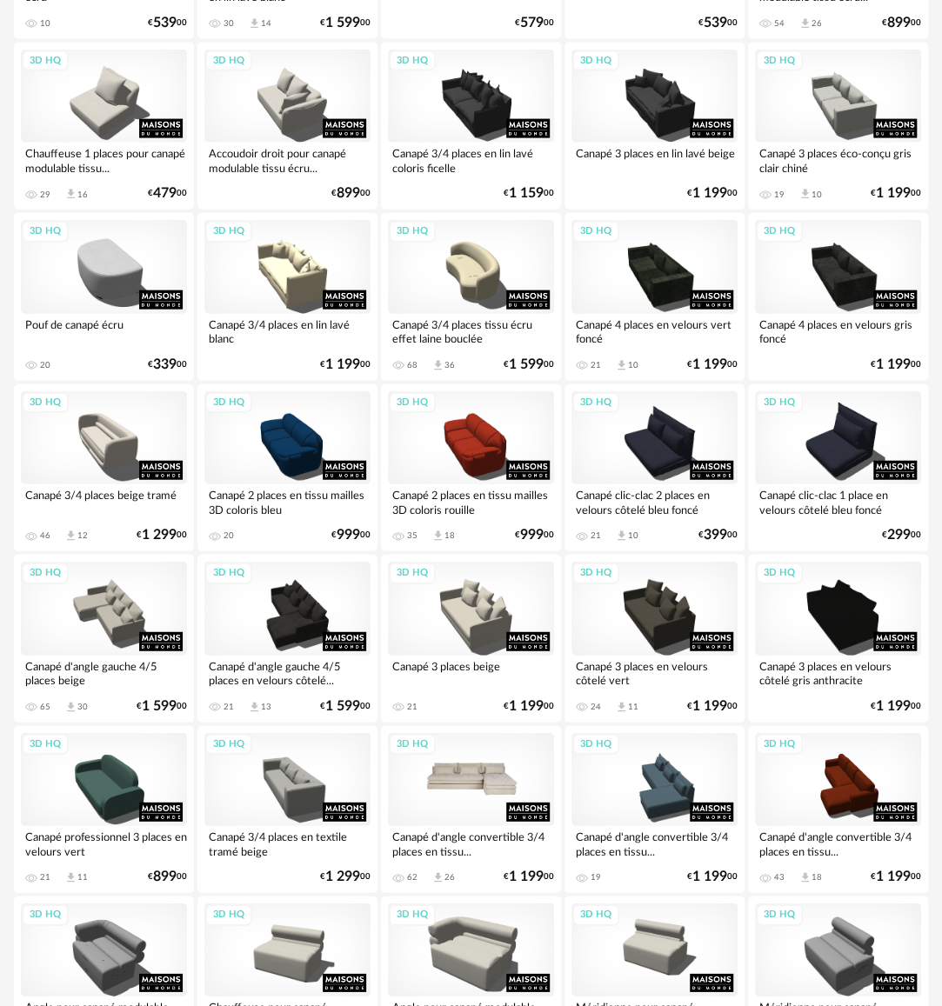
click at [470, 776] on div "3D HQ" at bounding box center [471, 779] width 166 height 93
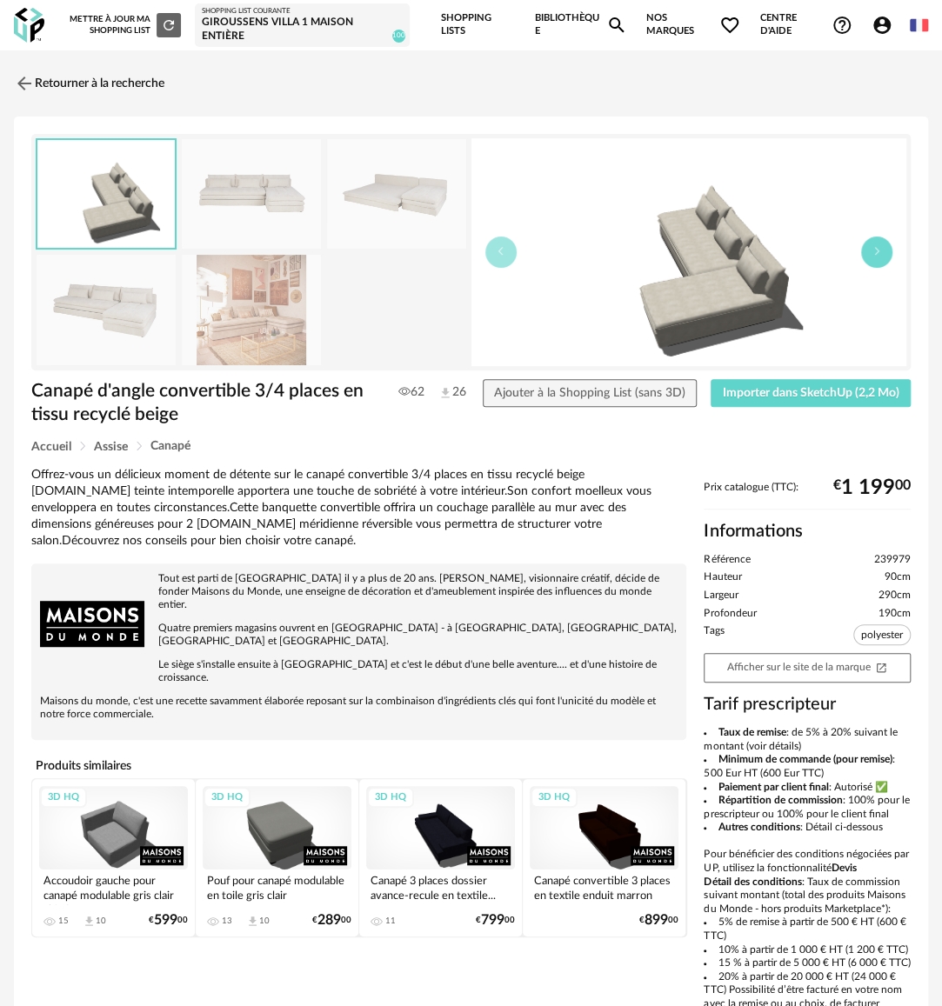
click at [870, 261] on button "button" at bounding box center [876, 252] width 31 height 31
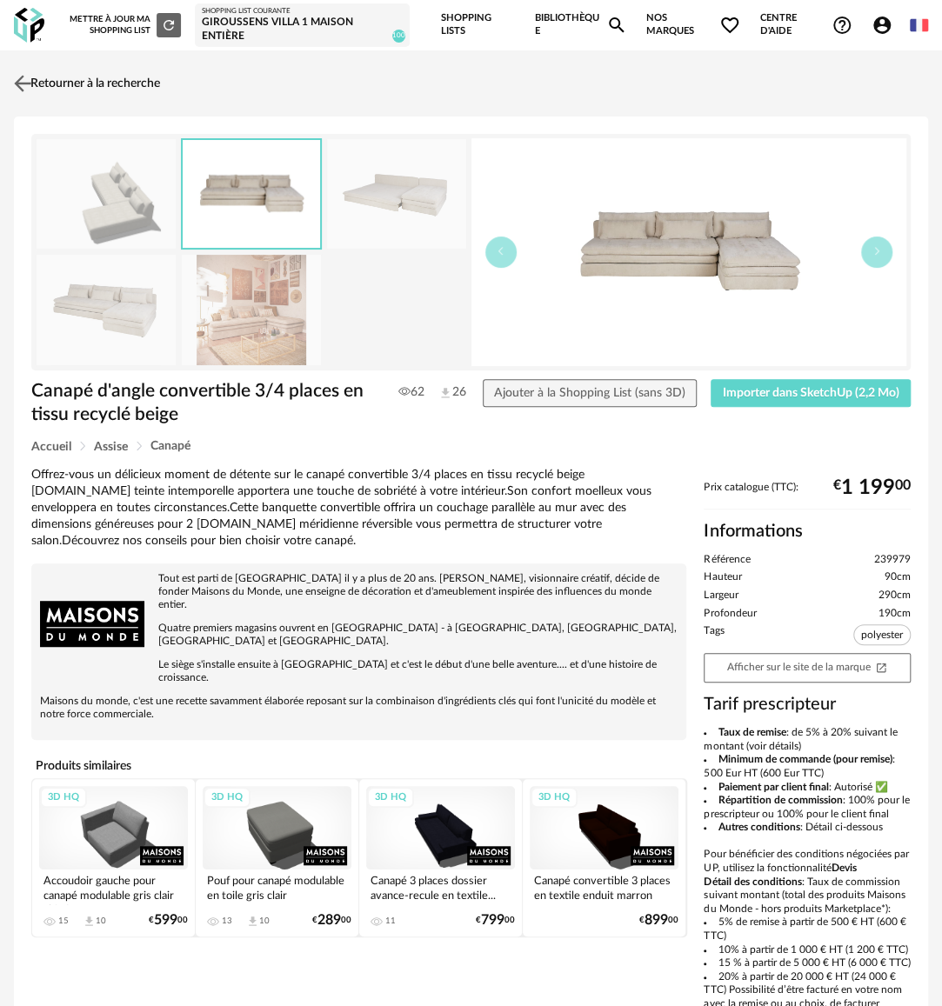
click at [64, 87] on link "Retourner à la recherche" at bounding box center [85, 83] width 150 height 38
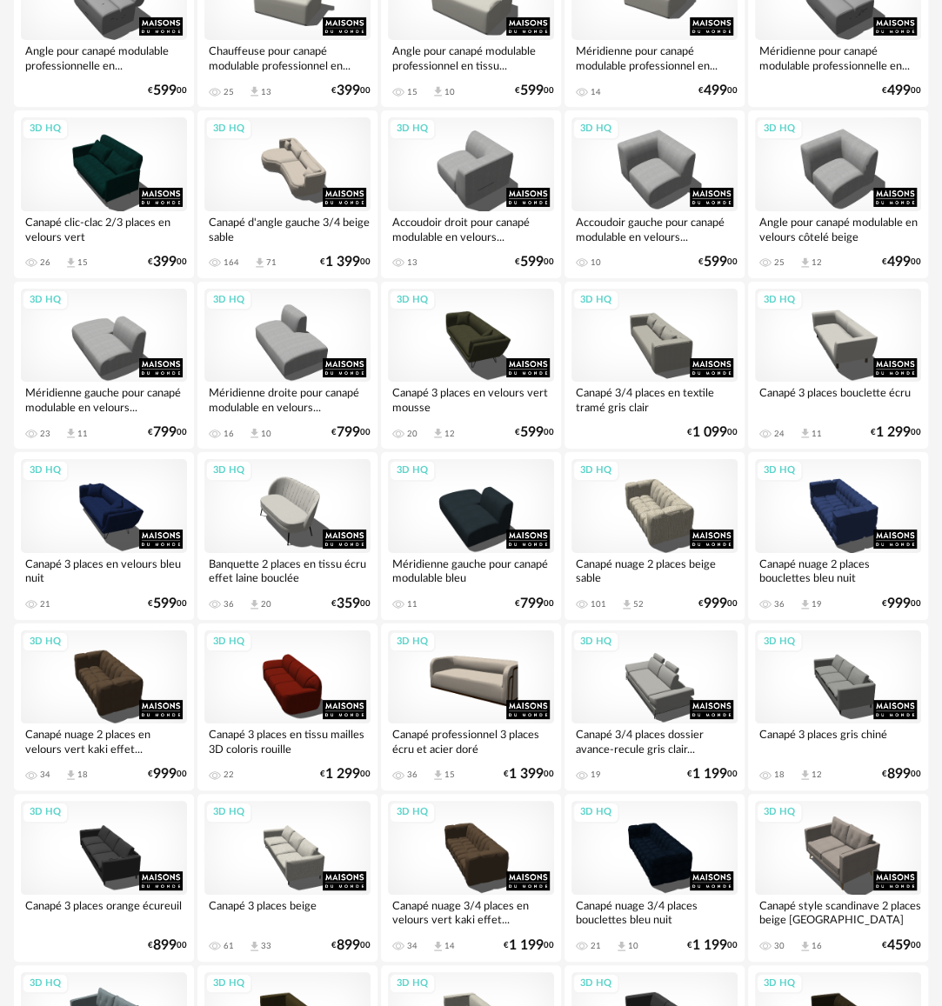
scroll to position [2758, 0]
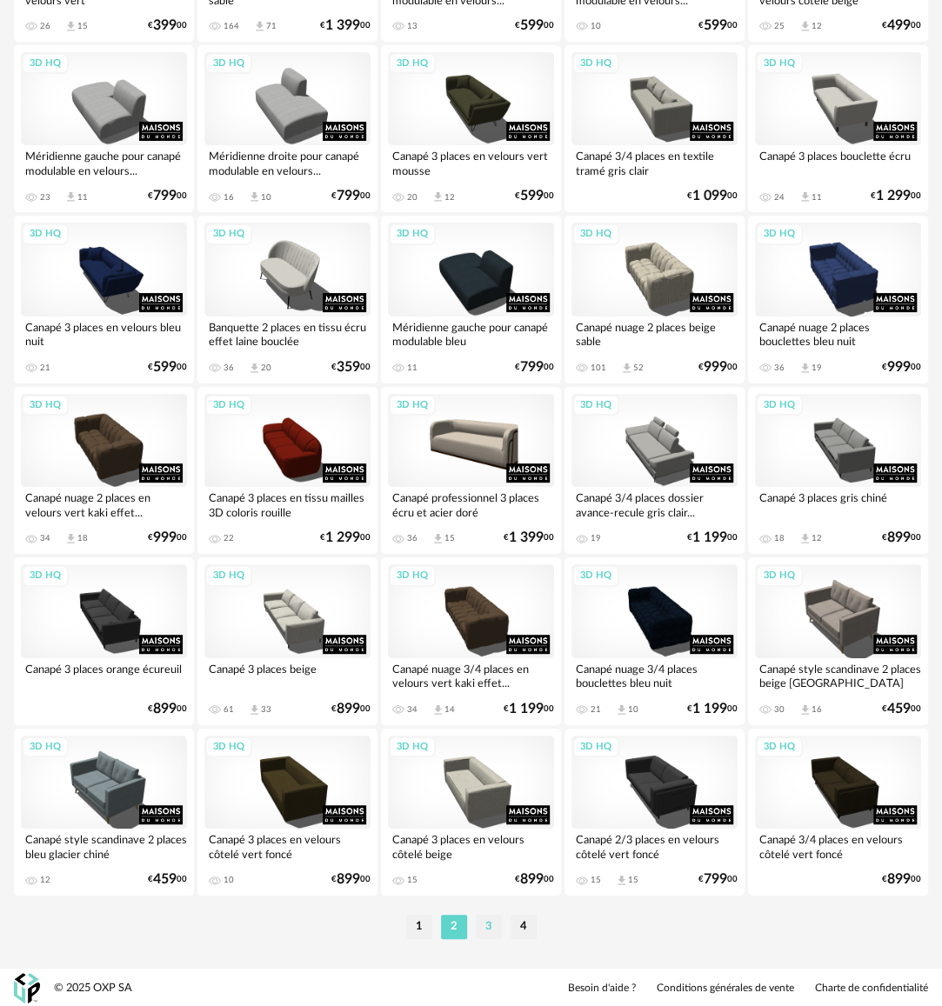
click at [490, 923] on li "3" at bounding box center [489, 927] width 26 height 24
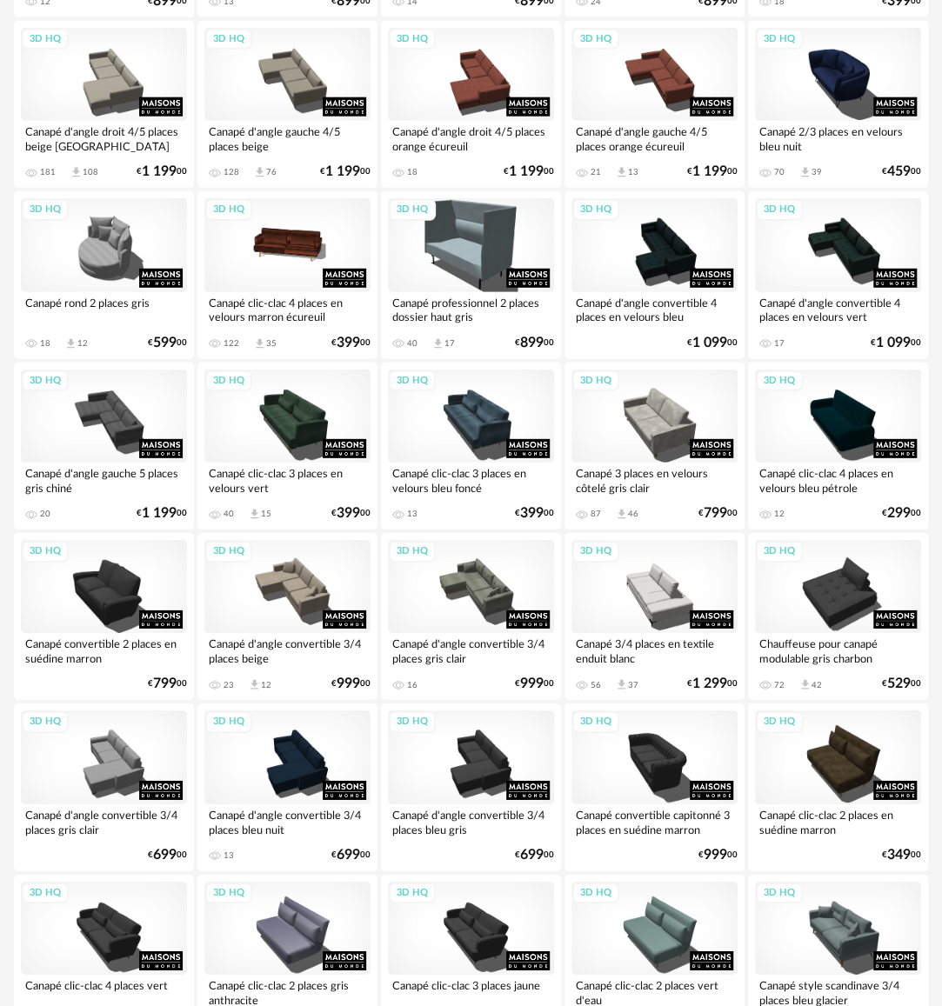
scroll to position [2174, 0]
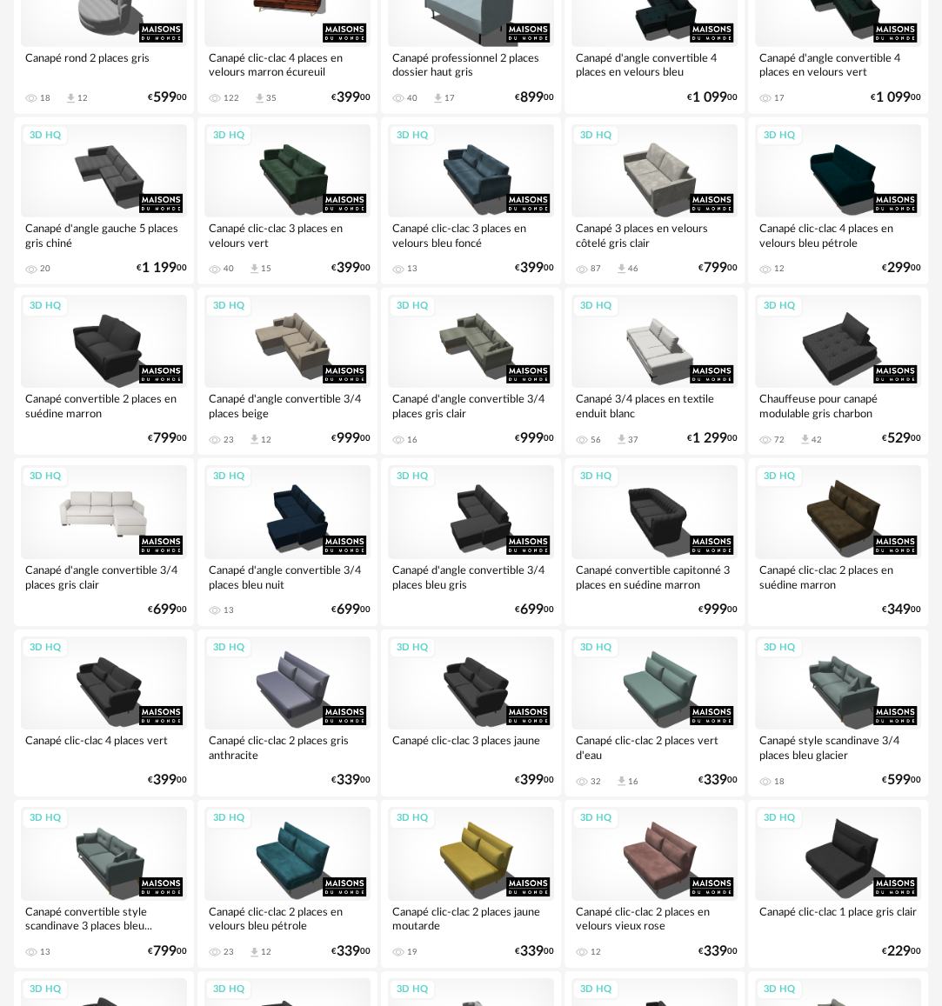
click at [130, 530] on div "3D HQ" at bounding box center [104, 511] width 166 height 93
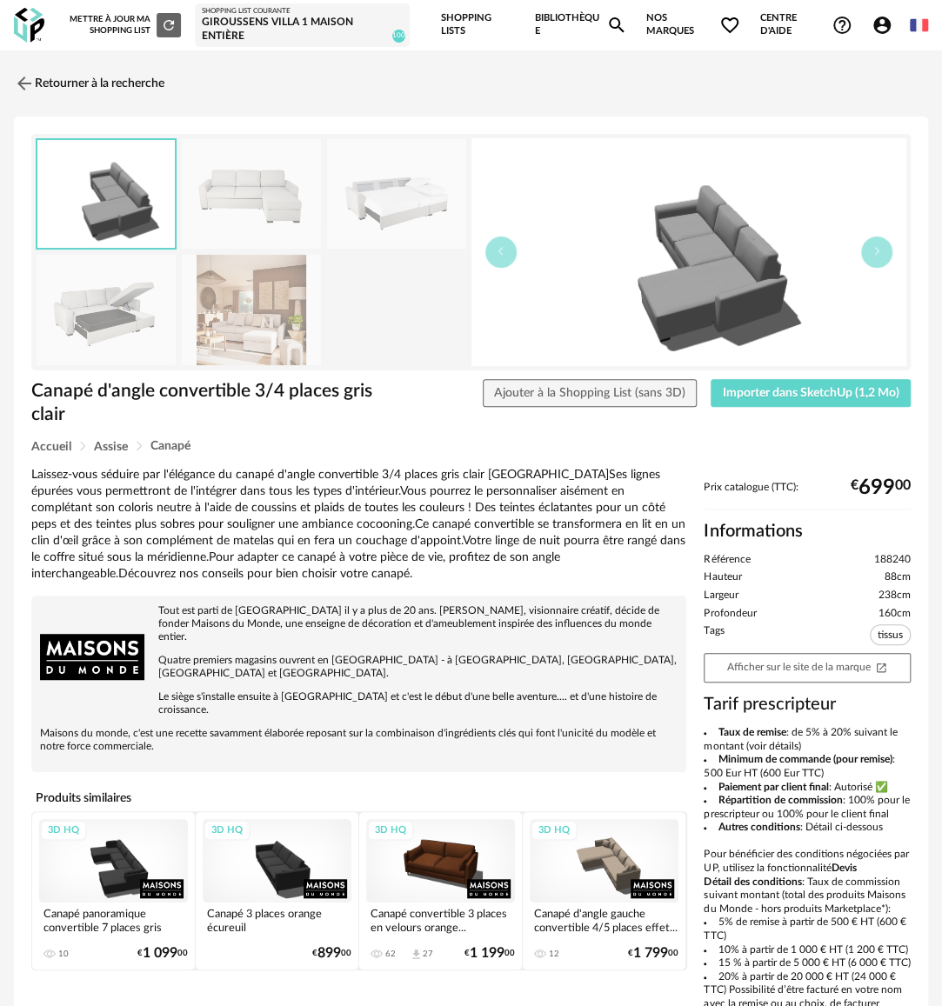
click at [278, 313] on img at bounding box center [251, 310] width 139 height 110
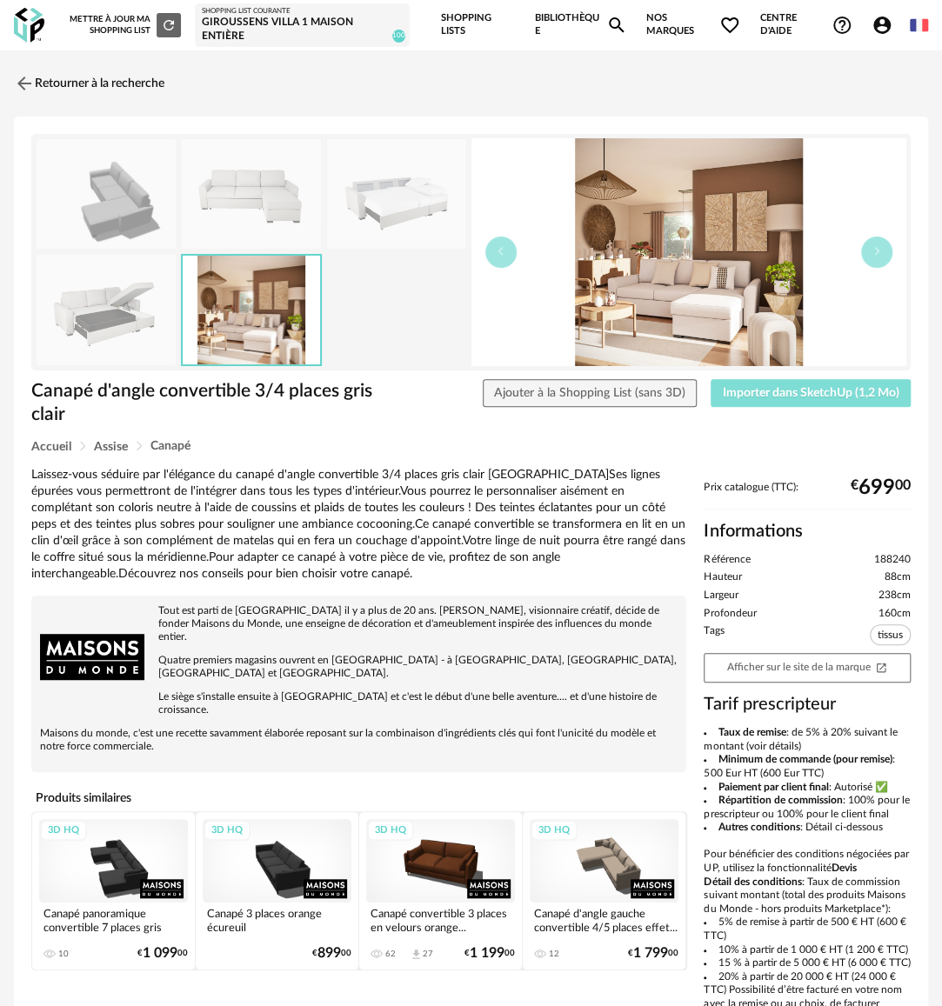
click at [792, 391] on span "Importer dans SketchUp (1,2 Mo)" at bounding box center [811, 393] width 177 height 12
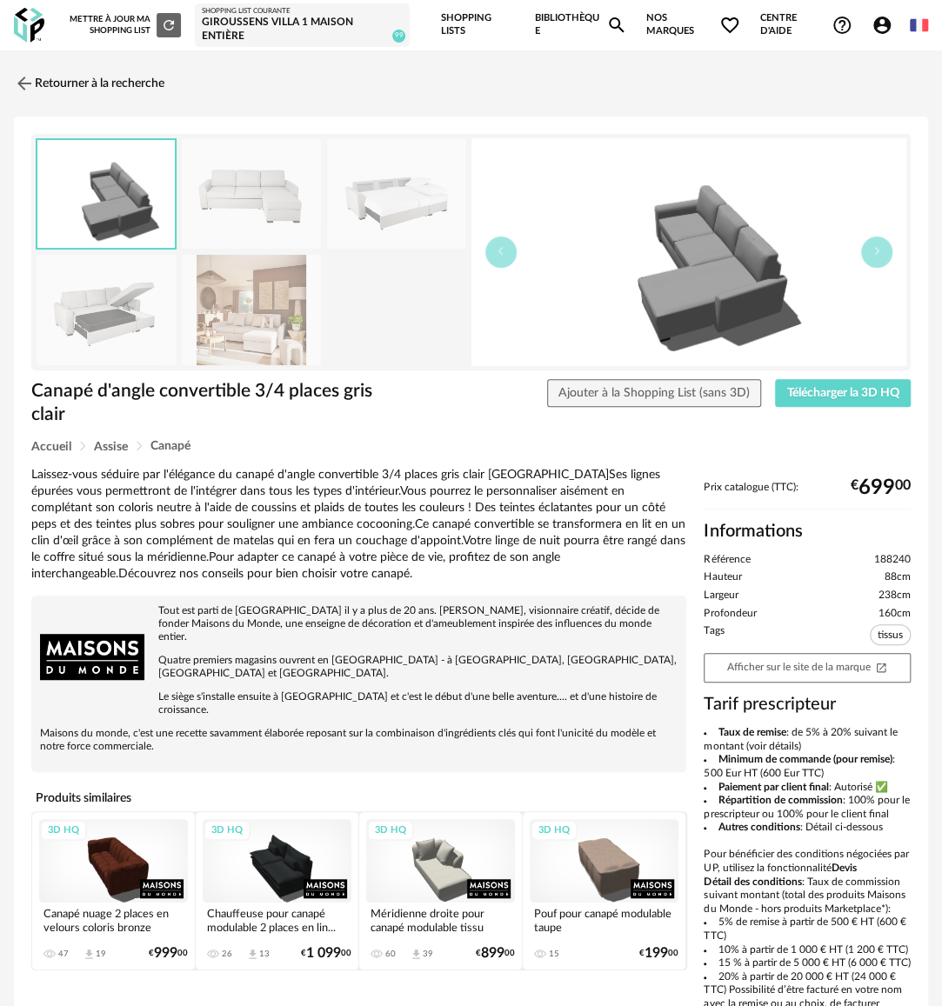
click at [257, 14] on div "Shopping List courante" at bounding box center [302, 11] width 201 height 9
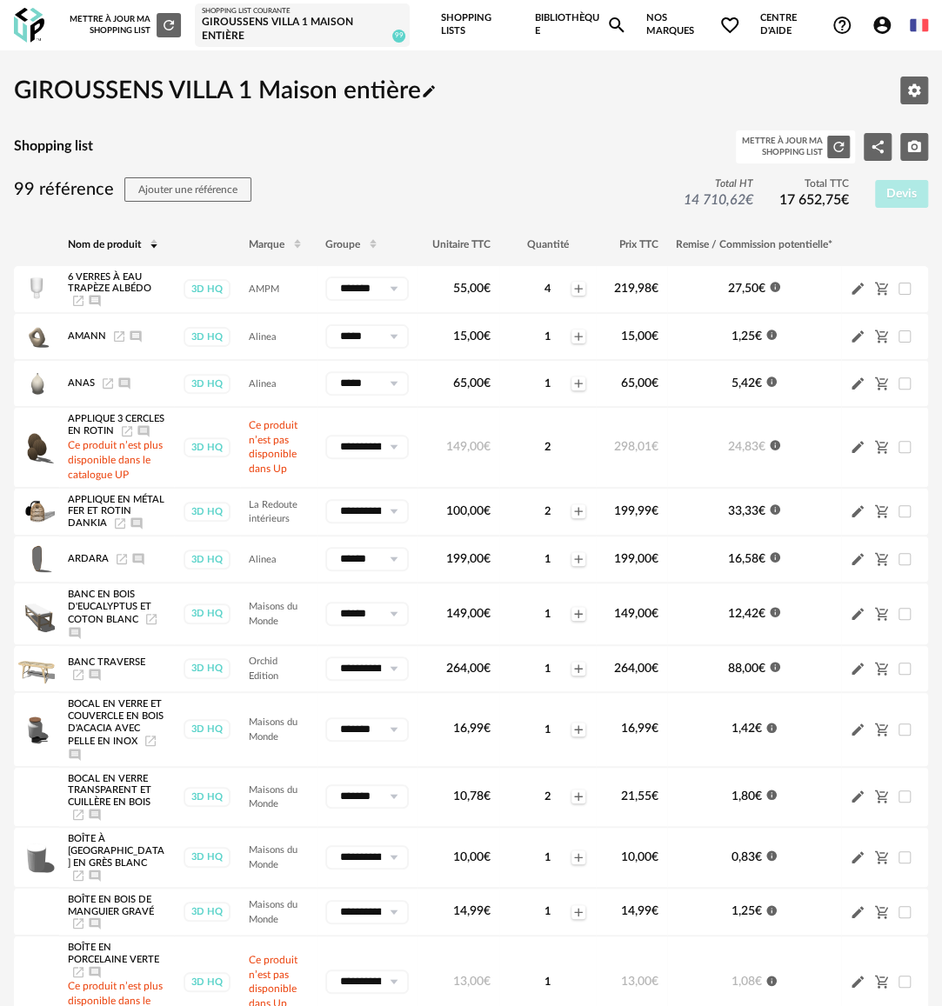
click at [554, 17] on link "Bibliothèque Magnify icon" at bounding box center [581, 25] width 92 height 50
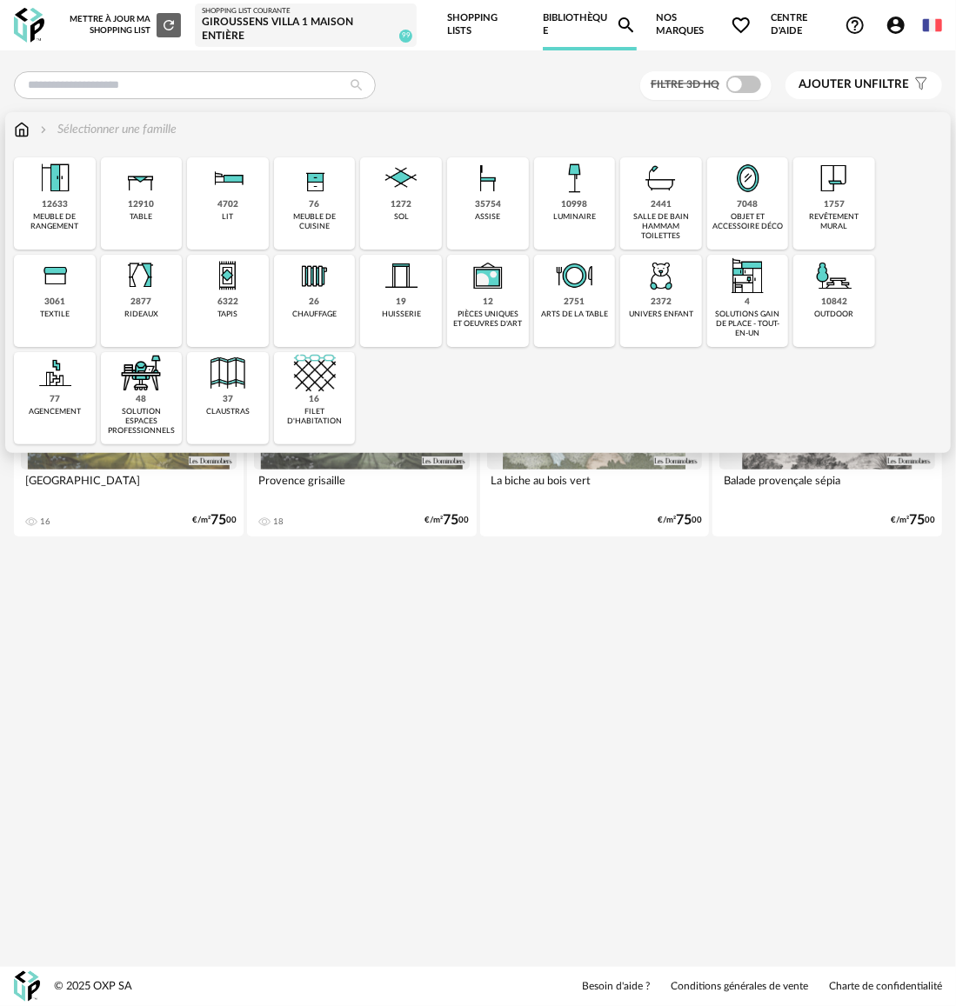
click at [487, 220] on div "assise" at bounding box center [487, 217] width 25 height 10
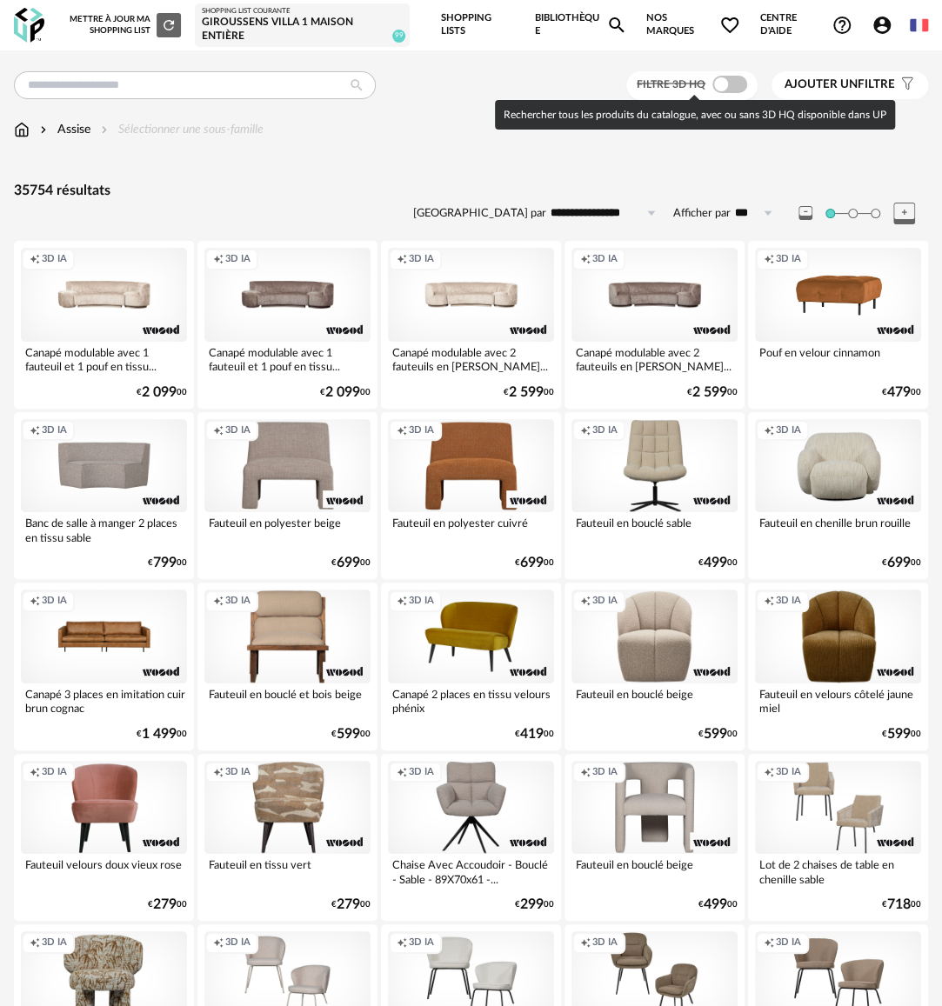
click at [727, 80] on span at bounding box center [729, 84] width 35 height 17
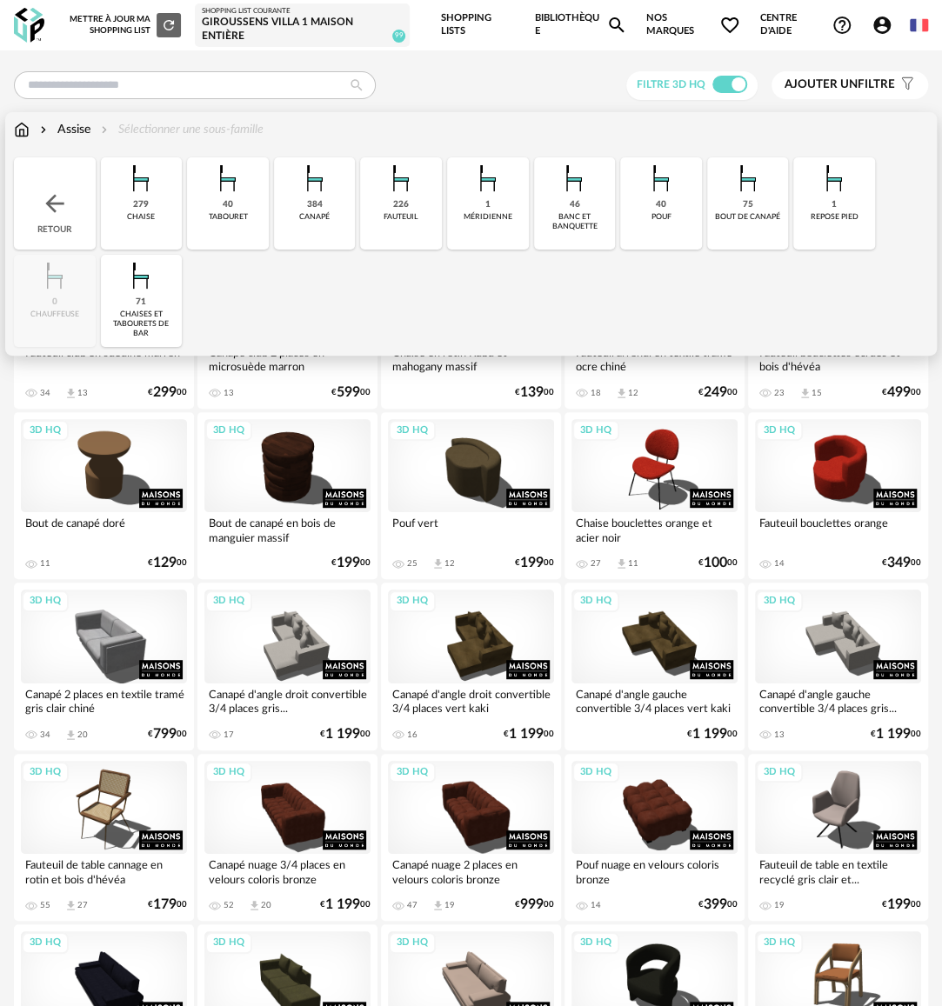
click at [164, 213] on div "279 [GEOGRAPHIC_DATA]" at bounding box center [142, 203] width 82 height 92
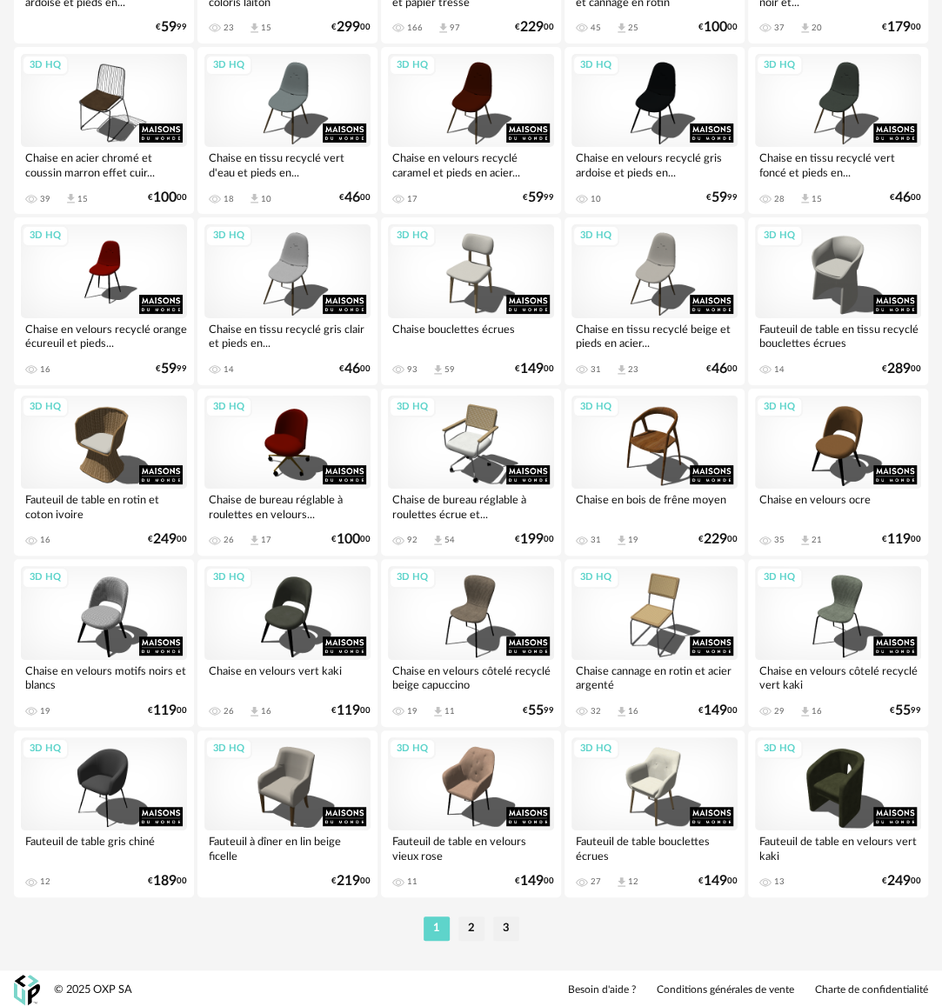
scroll to position [2758, 0]
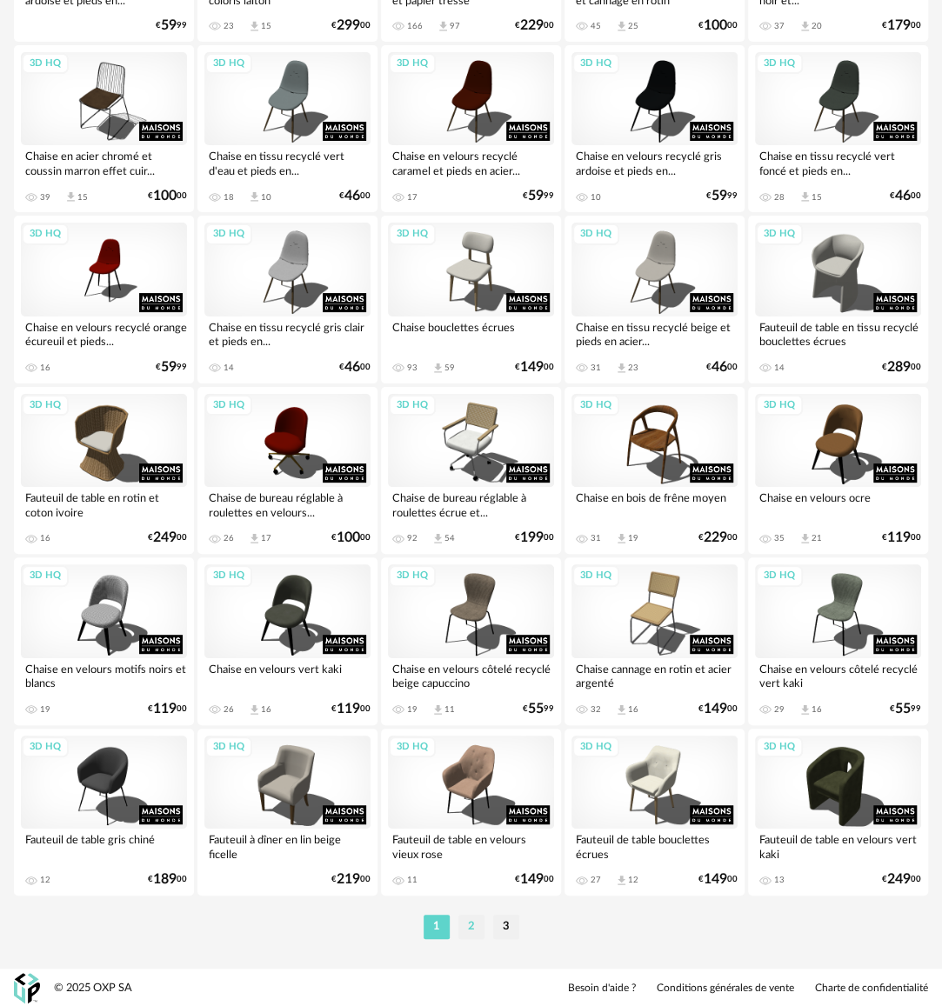
click at [475, 925] on li "2" at bounding box center [471, 927] width 26 height 24
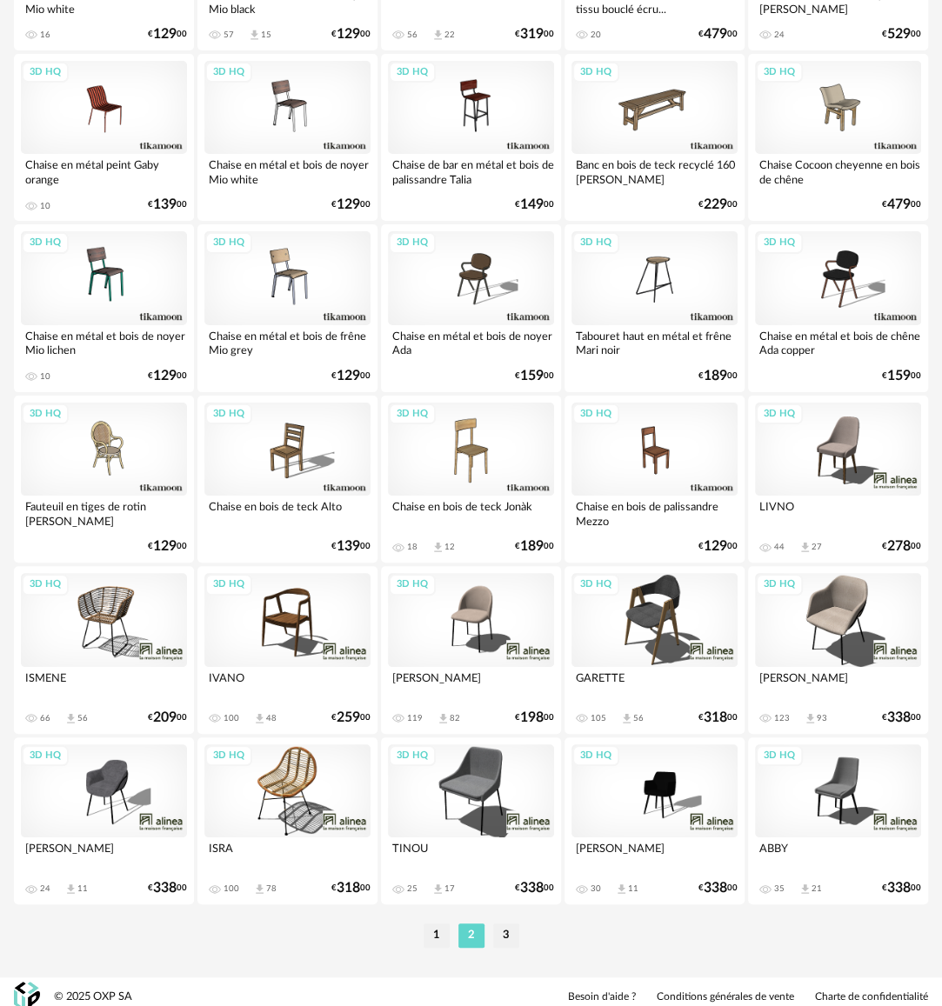
scroll to position [2758, 0]
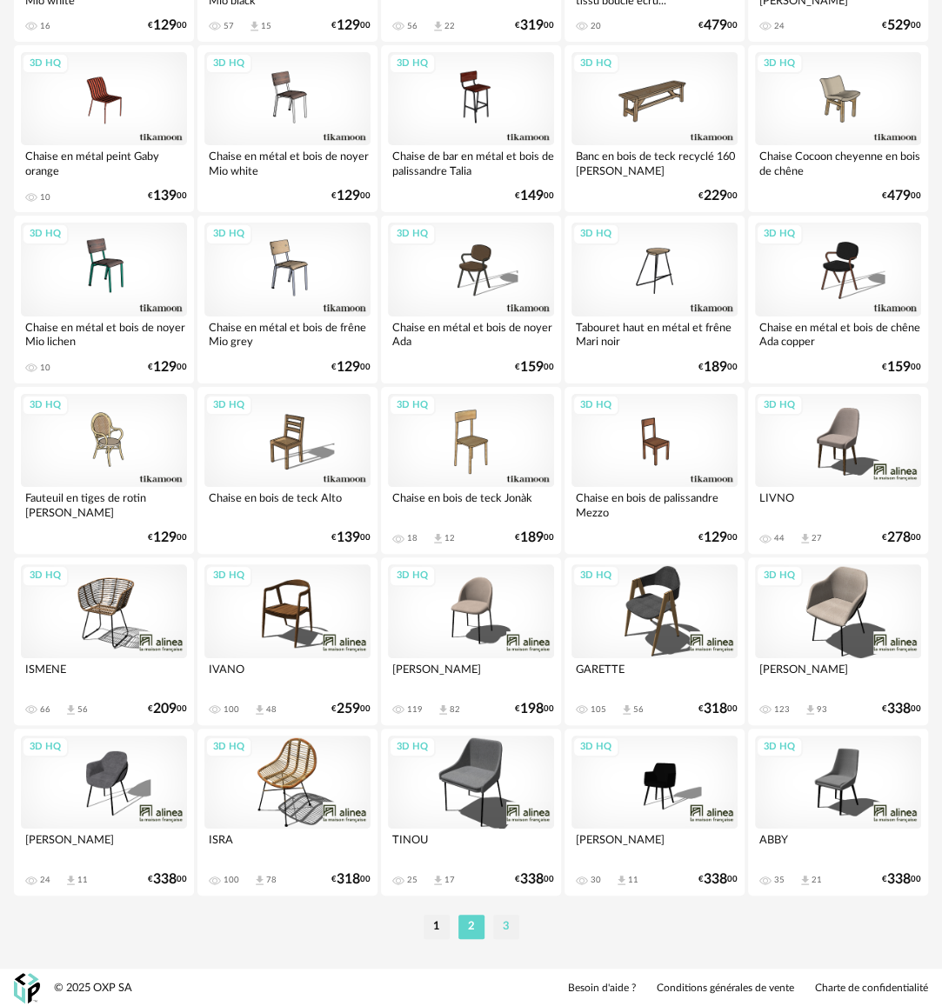
click at [510, 925] on li "3" at bounding box center [506, 927] width 26 height 24
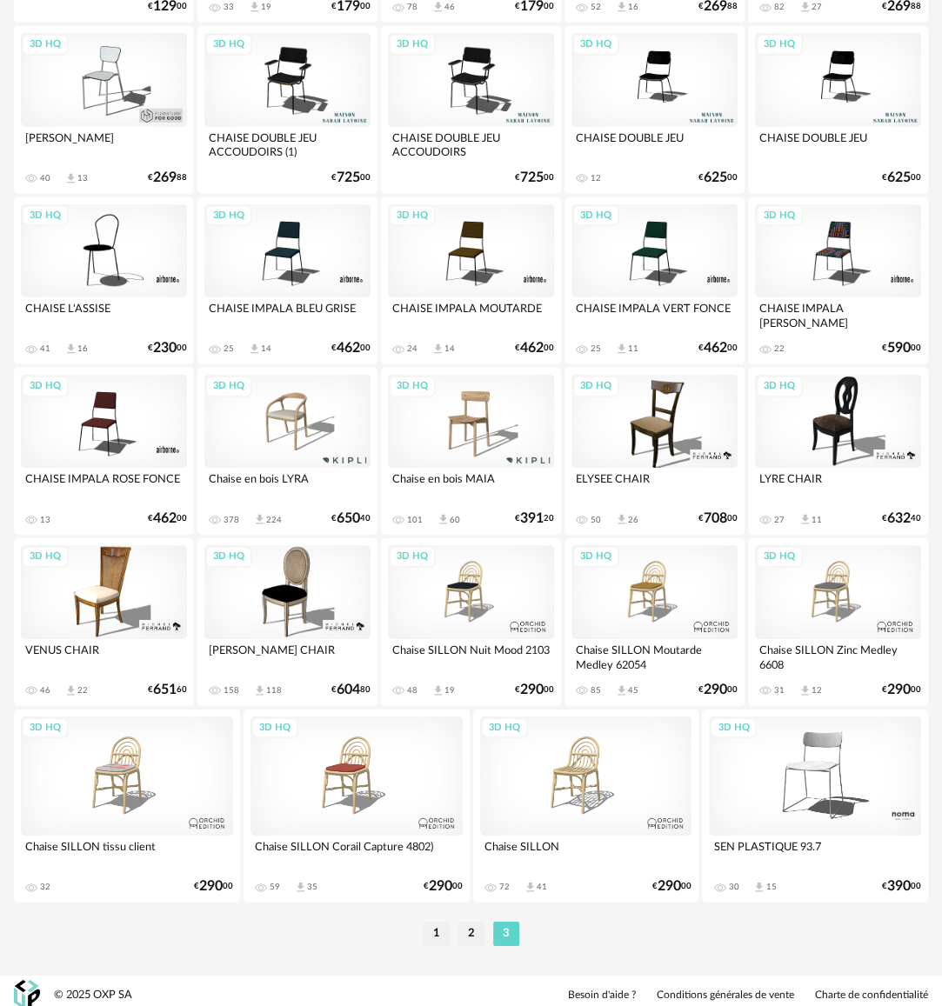
scroll to position [2101, 0]
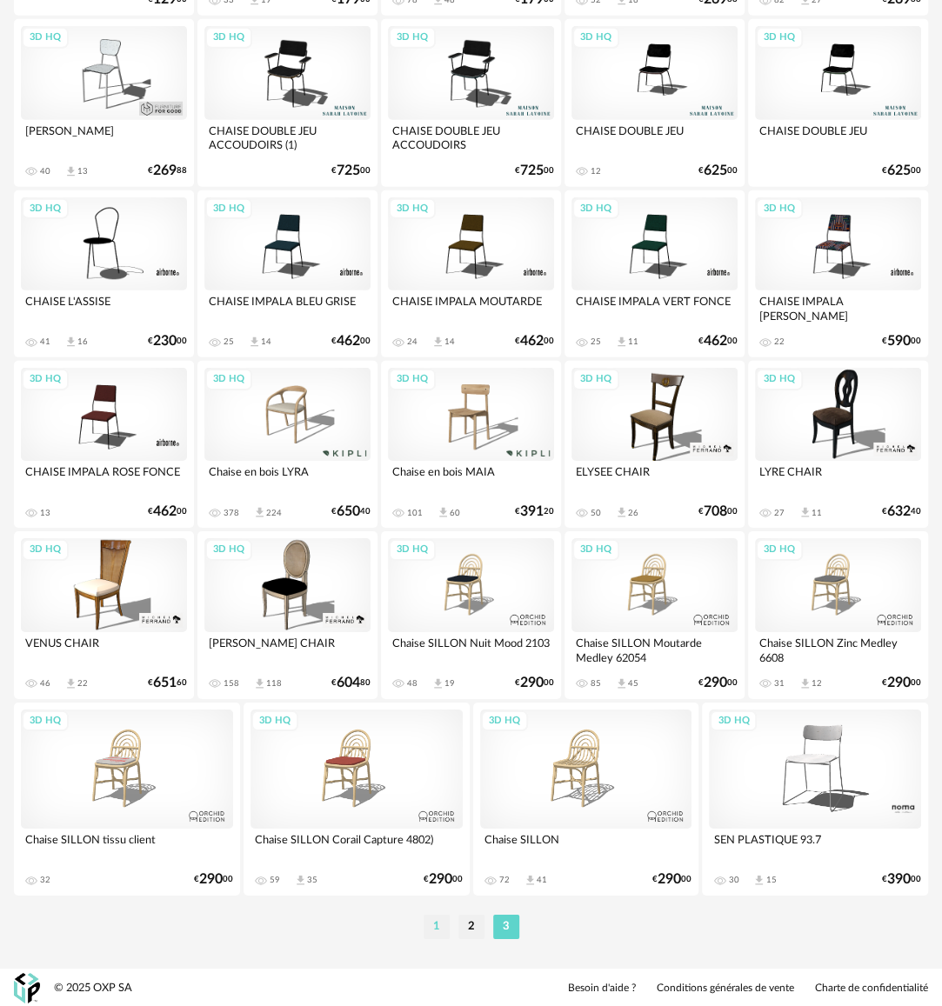
click at [428, 922] on li "1" at bounding box center [436, 927] width 26 height 24
